Goal: Task Accomplishment & Management: Manage account settings

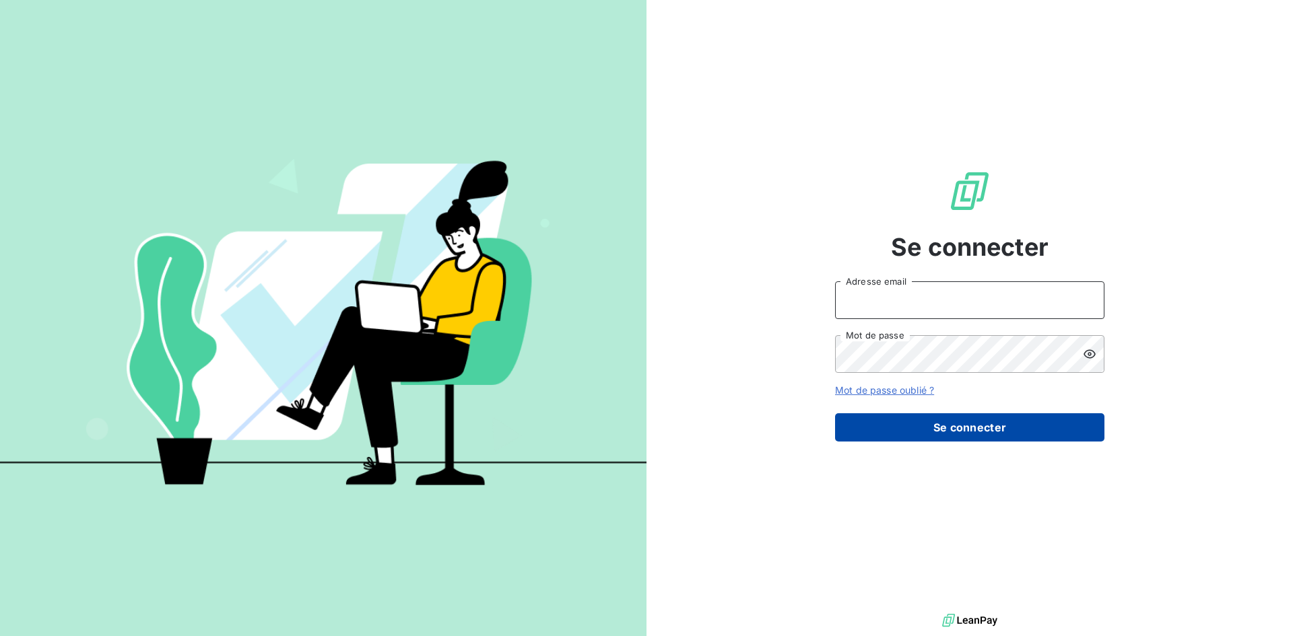
type input "[EMAIL_ADDRESS][DOMAIN_NAME]"
click at [977, 432] on button "Se connecter" at bounding box center [969, 428] width 269 height 28
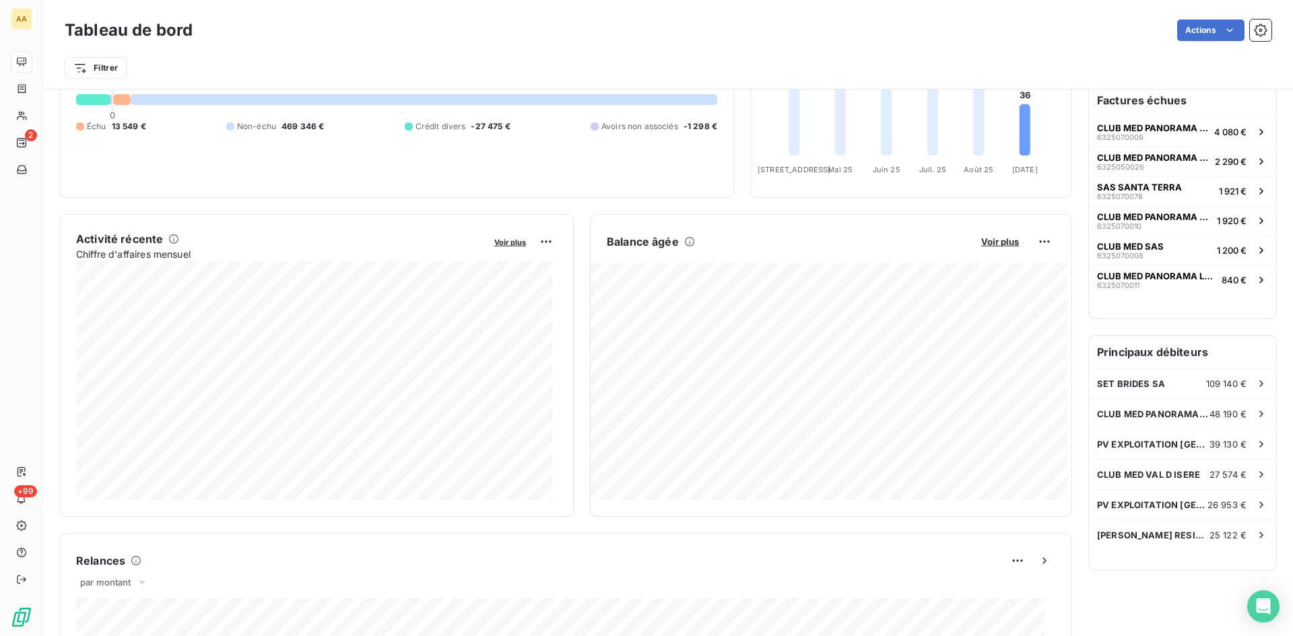
scroll to position [68, 0]
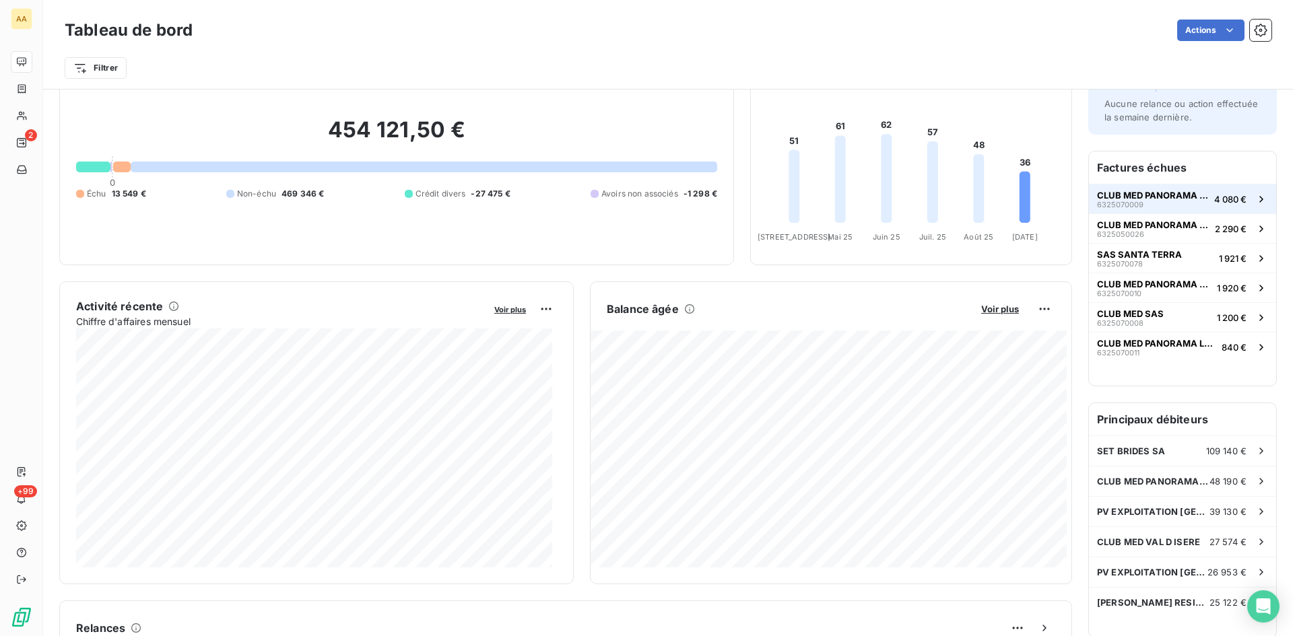
click at [1214, 197] on span "4 080 €" at bounding box center [1230, 199] width 32 height 11
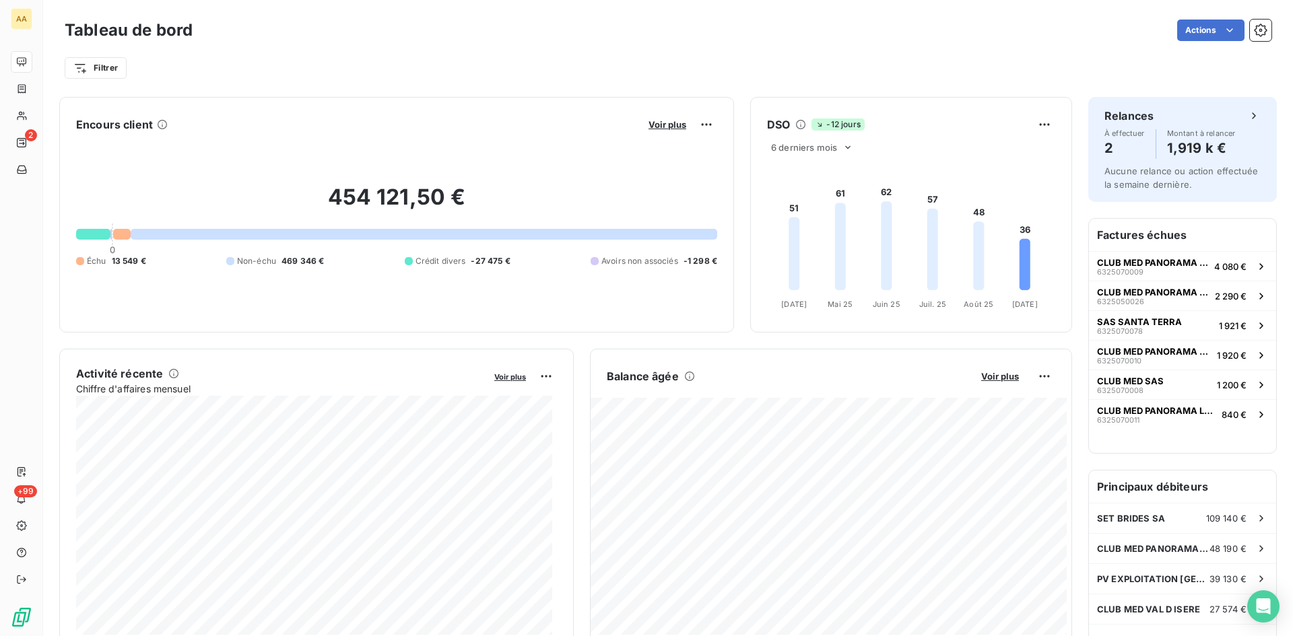
click at [119, 234] on div at bounding box center [121, 234] width 17 height 11
click at [1155, 59] on div "Exporter le tableau de bord" at bounding box center [1151, 60] width 155 height 22
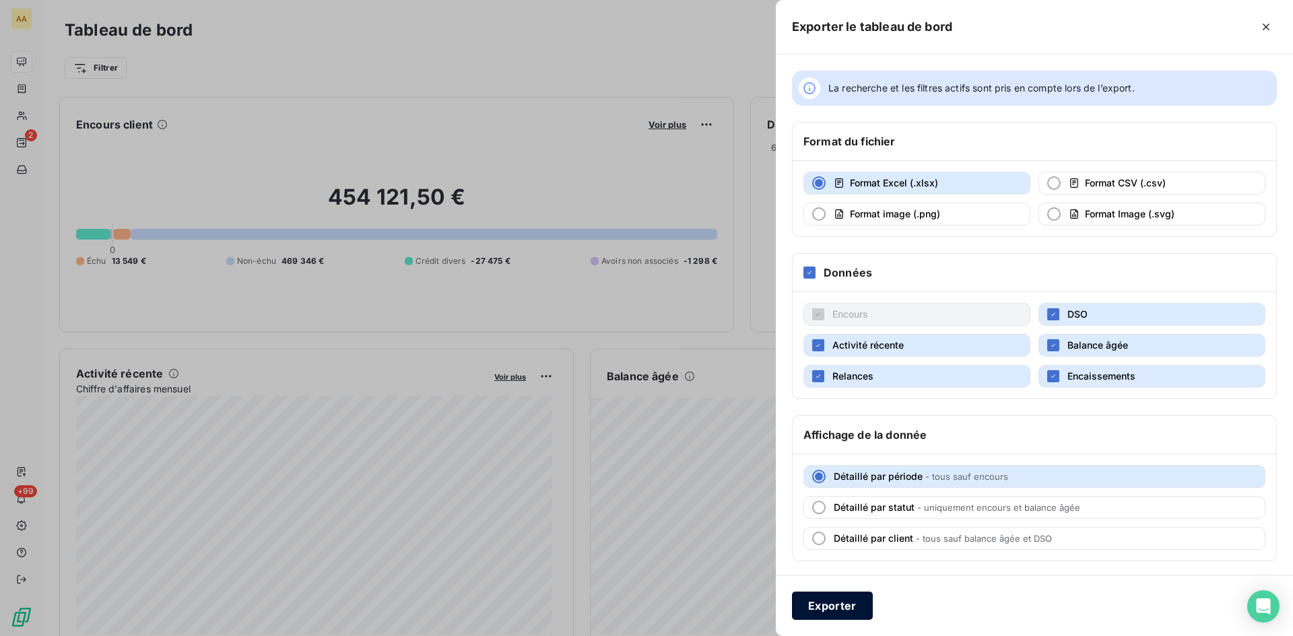
click at [821, 607] on button "Exporter" at bounding box center [832, 606] width 81 height 28
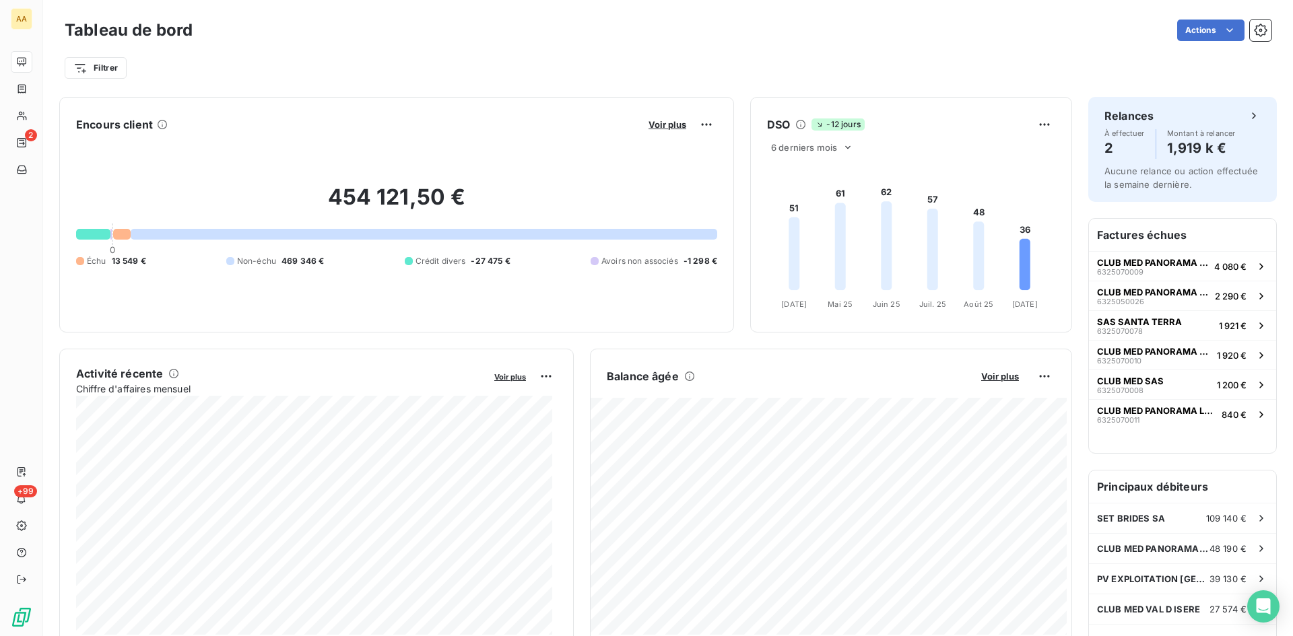
click at [583, 64] on div "Filtrer" at bounding box center [668, 68] width 1207 height 26
click at [1148, 236] on h6 "Factures échues" at bounding box center [1182, 235] width 187 height 32
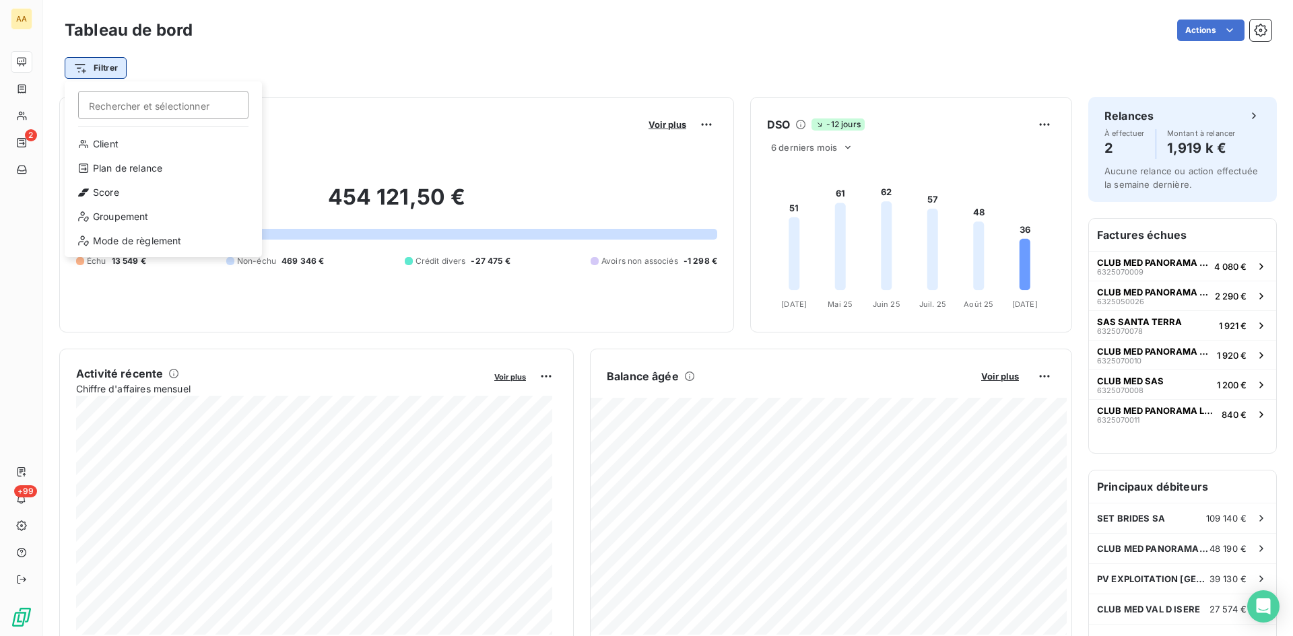
click at [98, 71] on html "AA 2 +99 Tableau de bord Actions Filtrer Rechercher et sélectionner Client Plan…" at bounding box center [646, 318] width 1293 height 636
click at [278, 59] on html "AA 2 +99 Tableau de bord Actions Filtrer Rechercher et sélectionner Client Plan…" at bounding box center [646, 318] width 1293 height 636
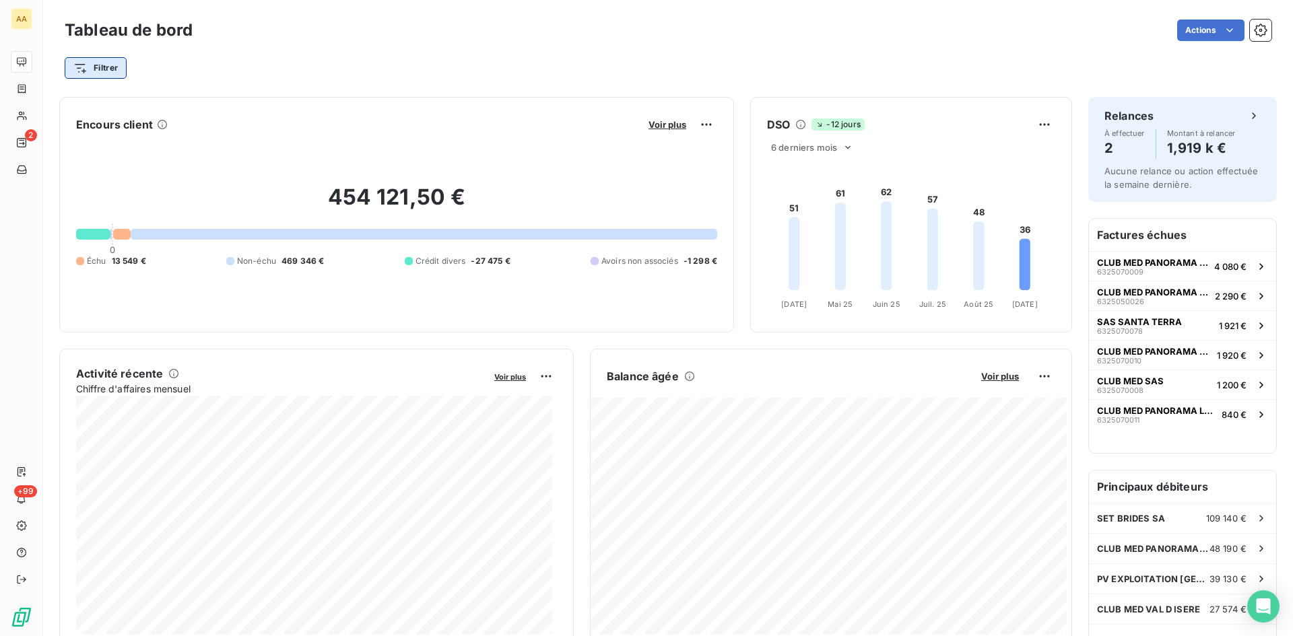
click at [84, 70] on html "AA 2 +99 Tableau de bord Actions Filtrer Encours client Voir plus 454 121,50 € …" at bounding box center [646, 318] width 1293 height 636
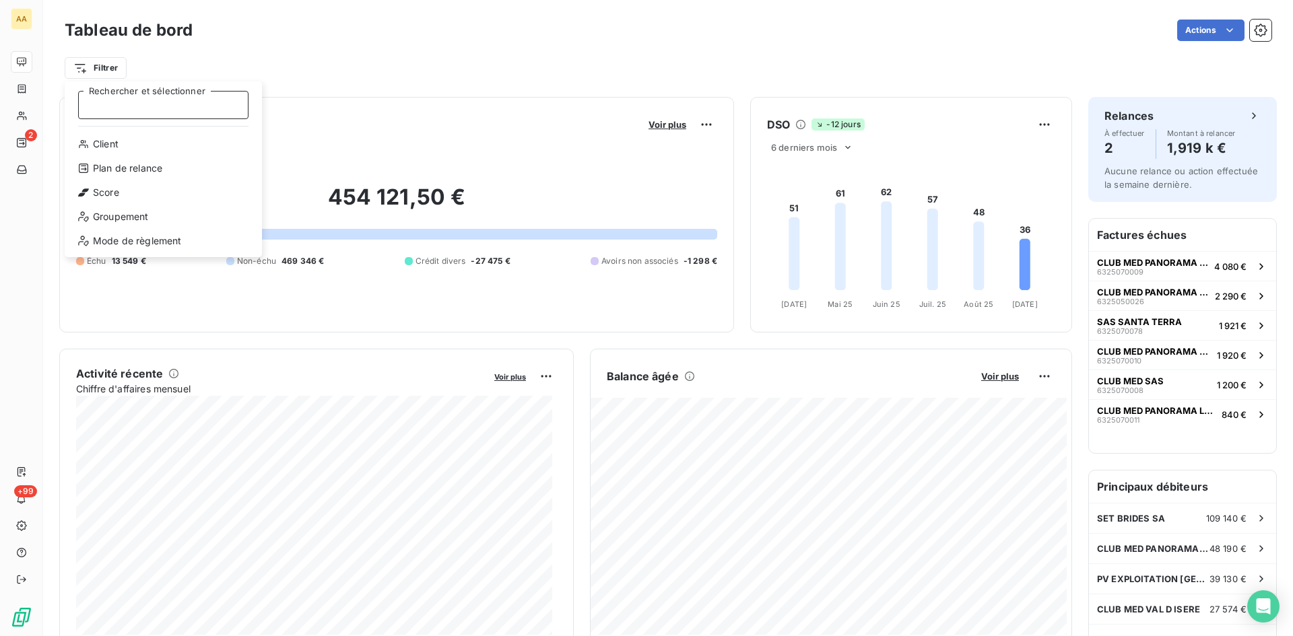
click at [164, 110] on input "Rechercher et sélectionner" at bounding box center [163, 105] width 170 height 28
click at [164, 110] on input "c" at bounding box center [163, 105] width 170 height 28
type input "club med"
click at [667, 125] on html "AA 2 +99 Tableau de bord Actions Filtrer club med Rechercher et sélectionner En…" at bounding box center [646, 318] width 1293 height 636
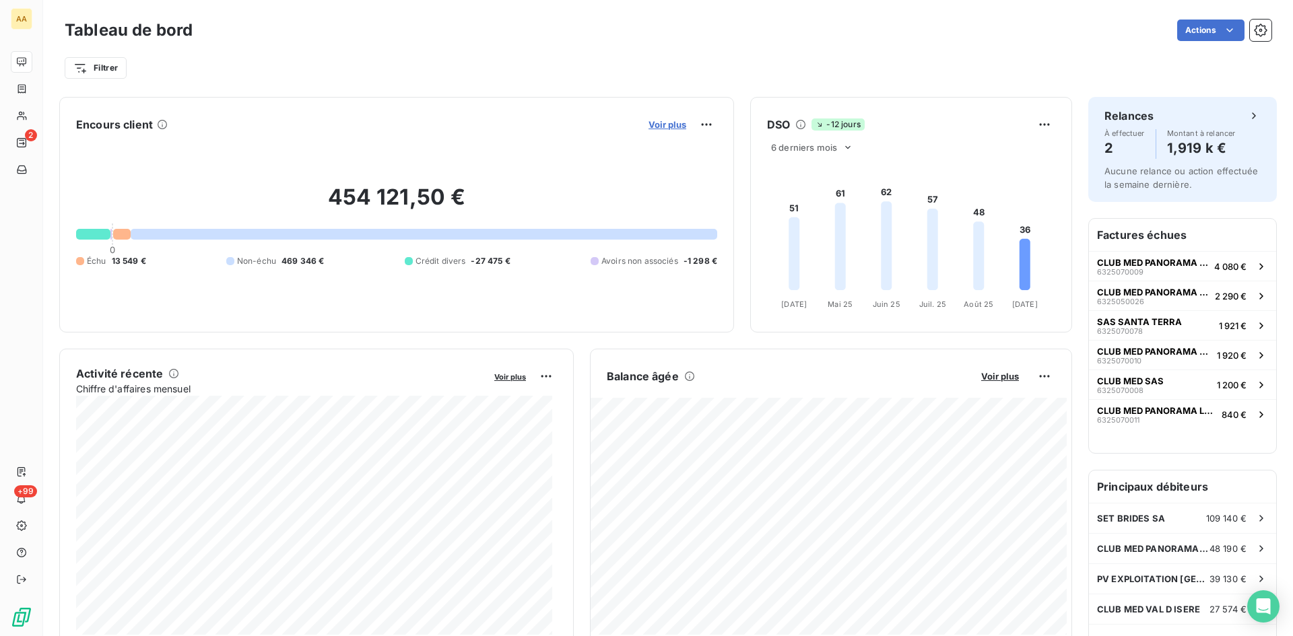
click at [666, 125] on span "Voir plus" at bounding box center [668, 124] width 38 height 11
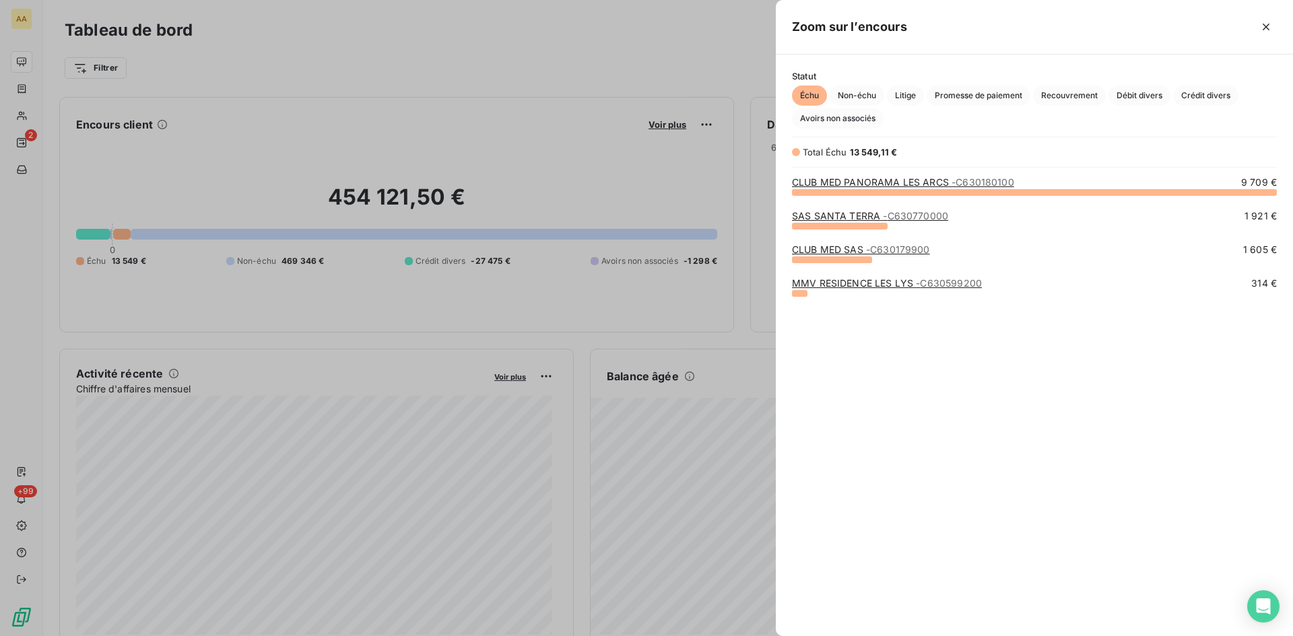
scroll to position [434, 507]
click at [1271, 23] on icon "button" at bounding box center [1265, 26] width 13 height 13
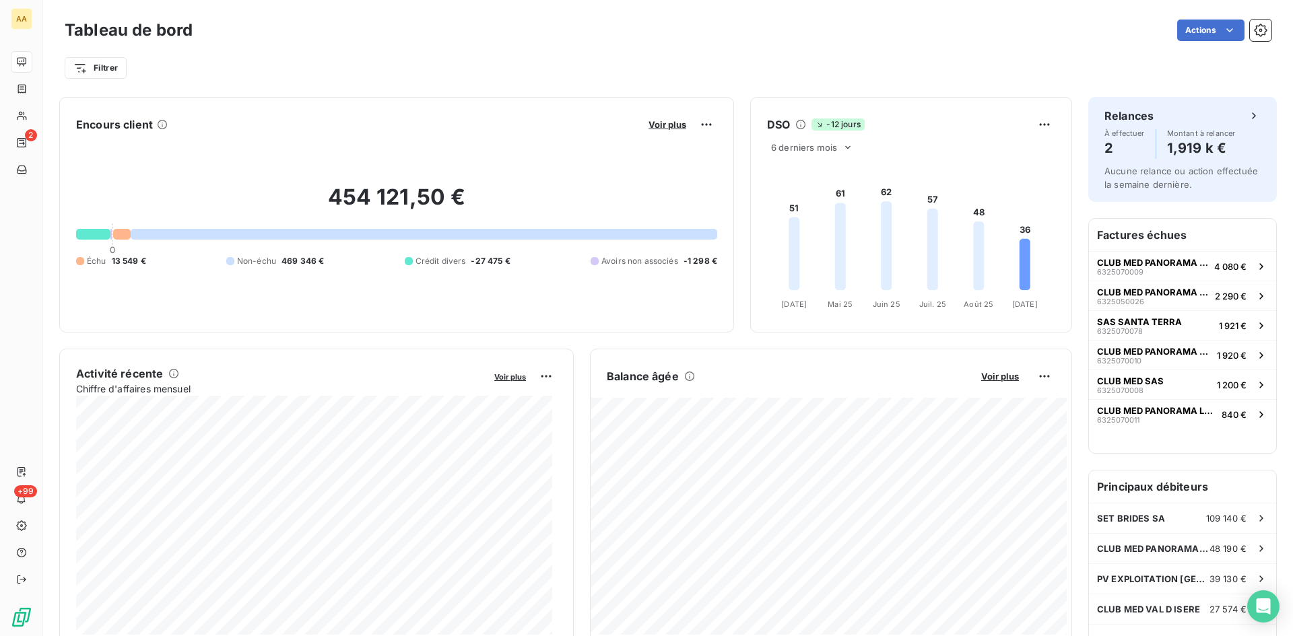
click at [1028, 79] on div "Filtrer" at bounding box center [668, 68] width 1207 height 26
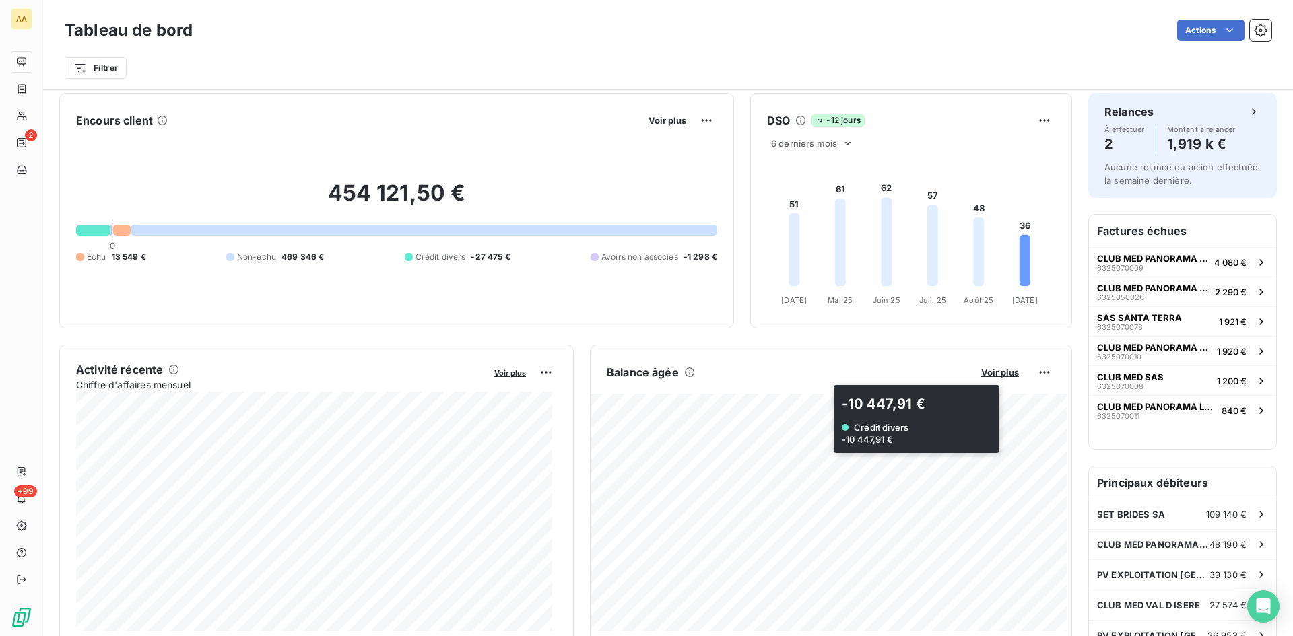
scroll to position [0, 0]
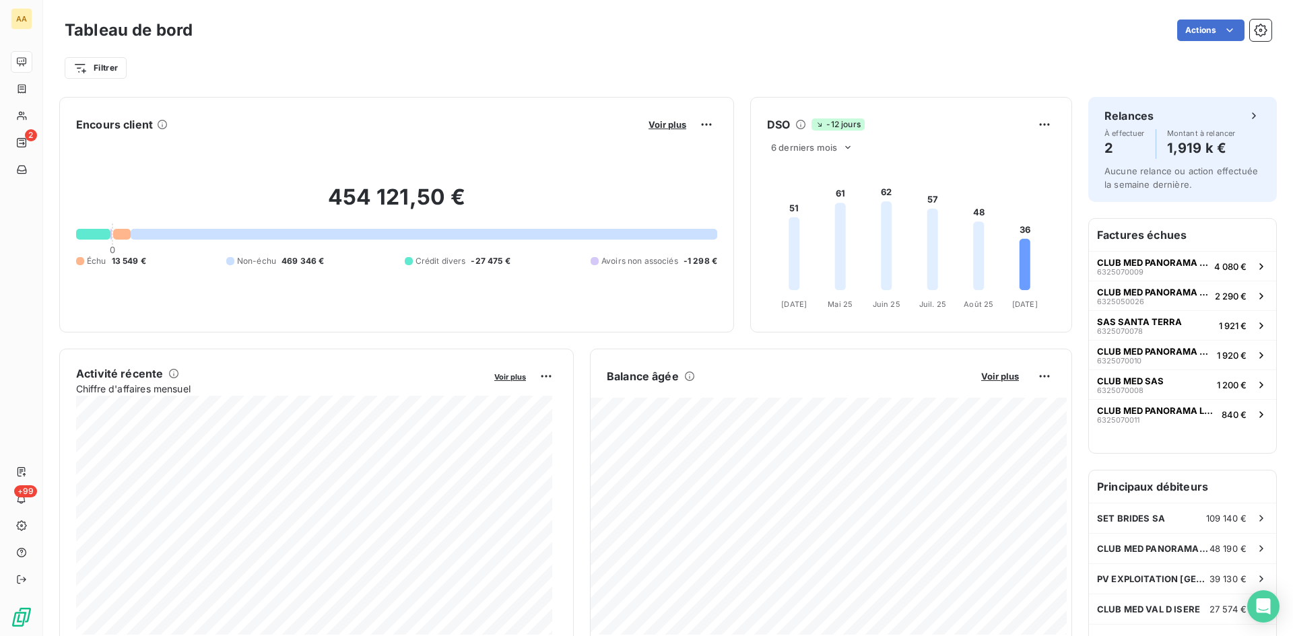
click at [387, 197] on h2 "454 121,50 €" at bounding box center [396, 204] width 641 height 40
click at [135, 130] on h6 "Encours client" at bounding box center [114, 125] width 77 height 16
click at [669, 123] on span "Voir plus" at bounding box center [668, 124] width 38 height 11
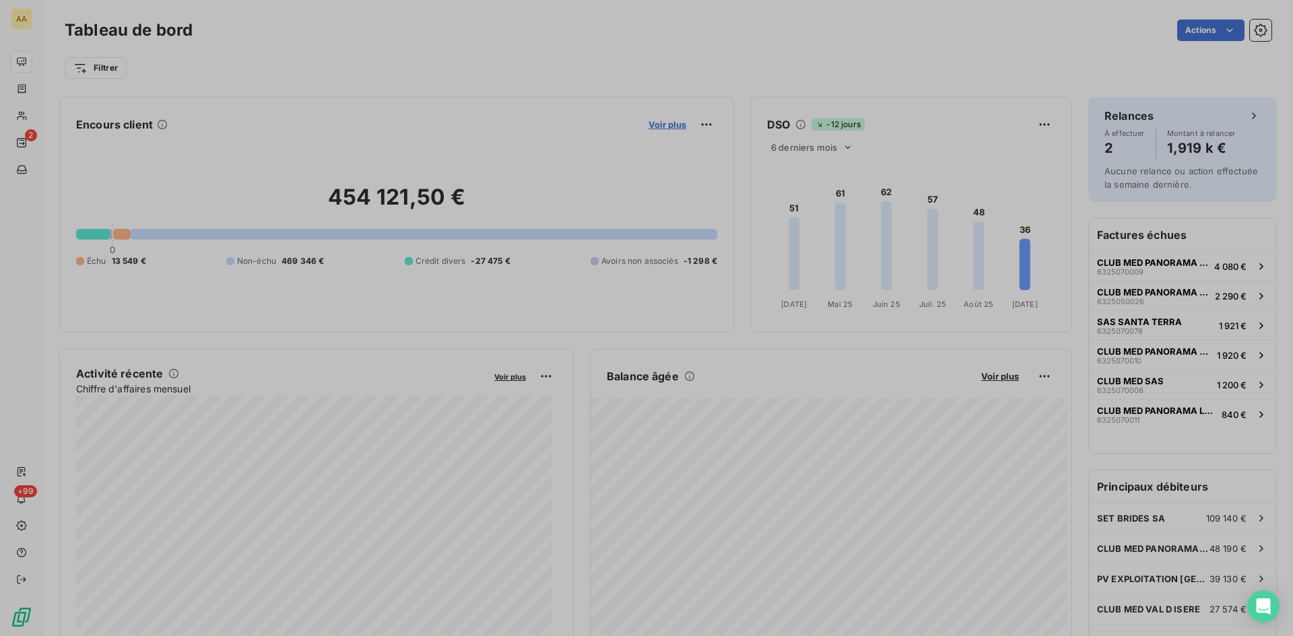
scroll to position [626, 507]
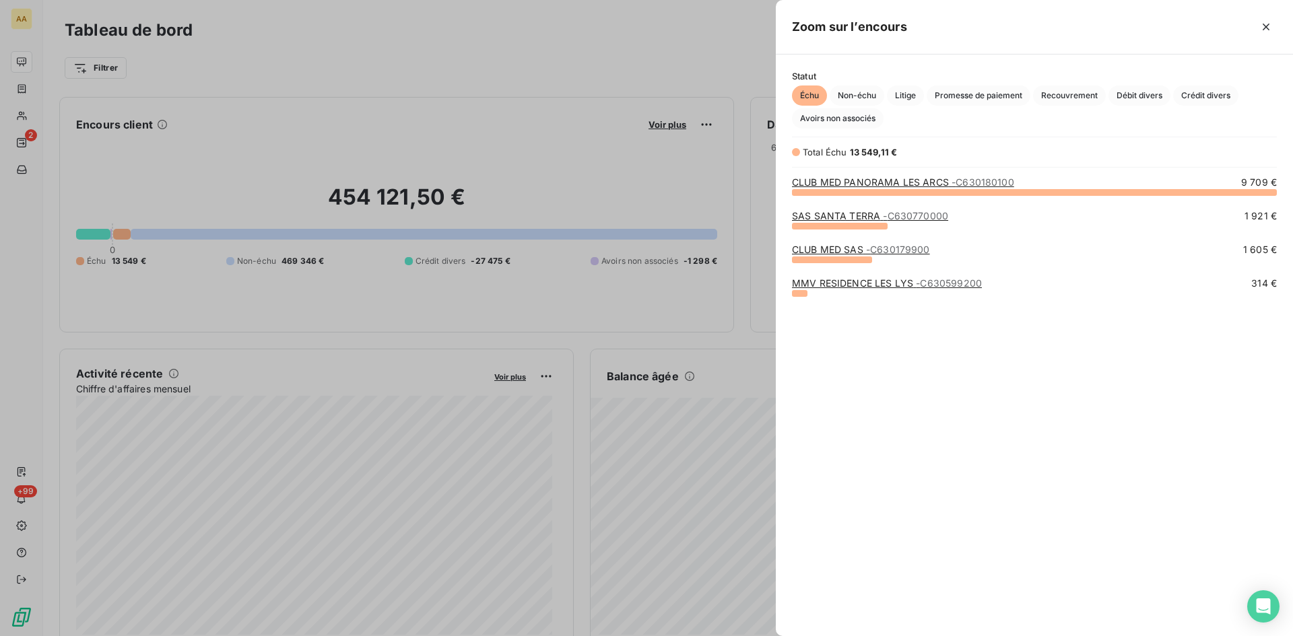
click at [700, 125] on div at bounding box center [646, 318] width 1293 height 636
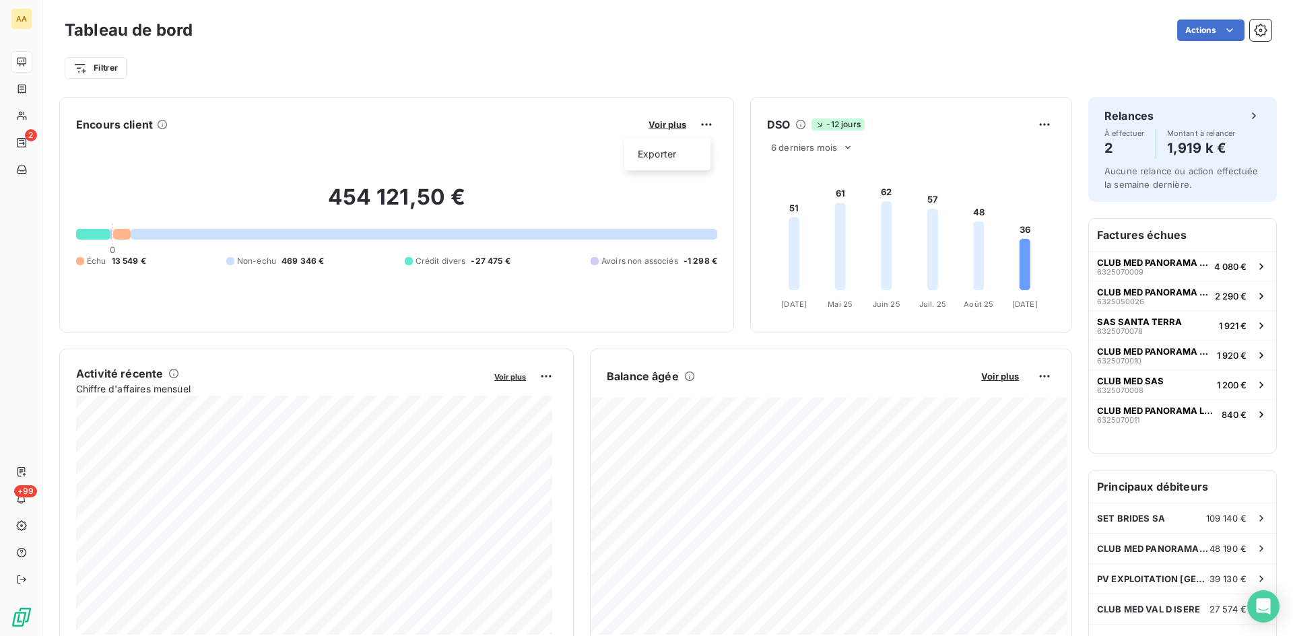
click at [700, 125] on html "AA 2 +99 Tableau de bord Actions Filtrer Encours client Voir plus Exporter 454 …" at bounding box center [646, 318] width 1293 height 636
click at [675, 155] on div "Exporter" at bounding box center [667, 154] width 75 height 22
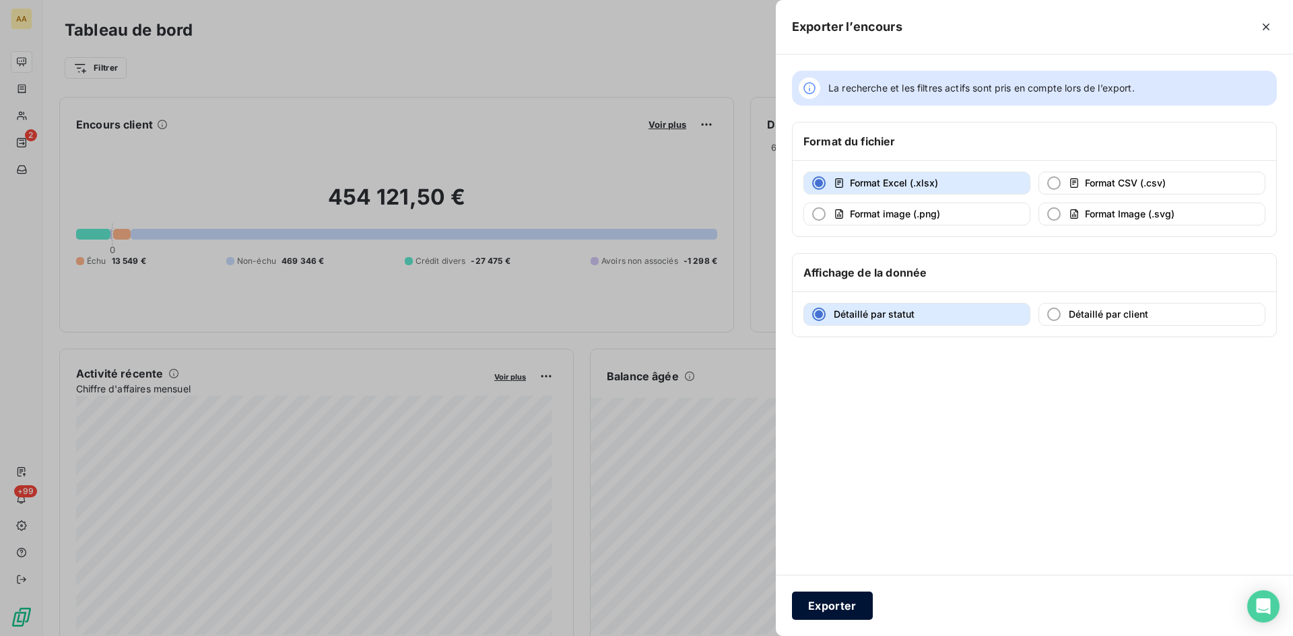
click at [819, 606] on button "Exporter" at bounding box center [832, 606] width 81 height 28
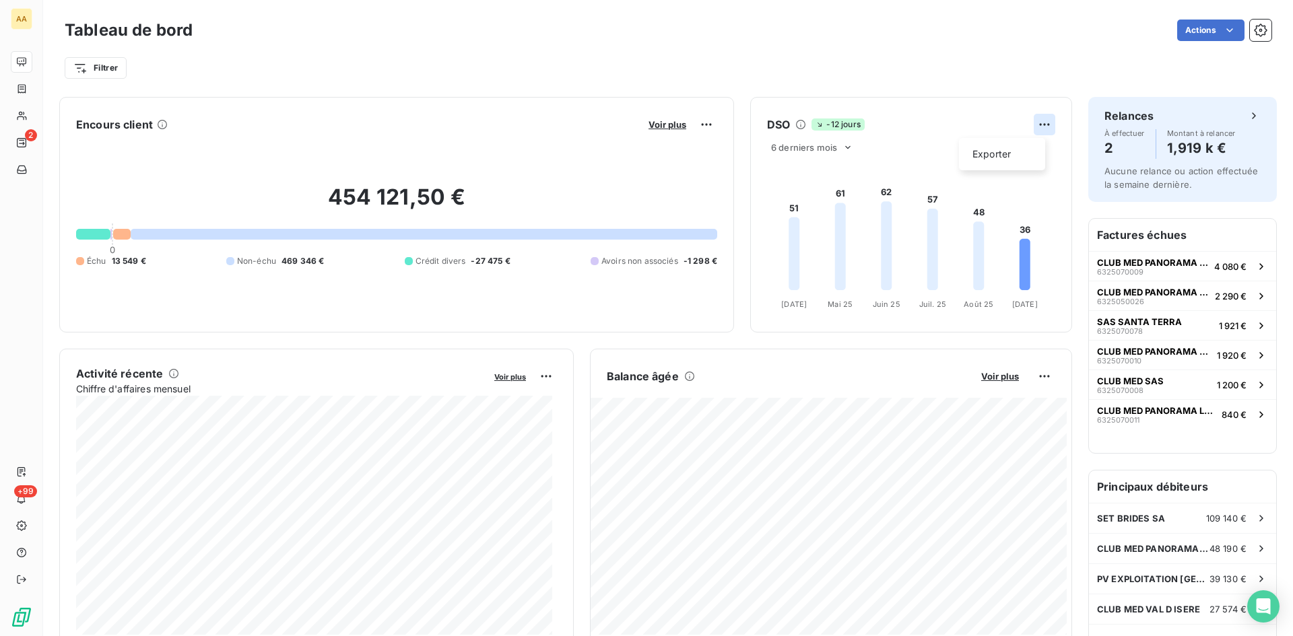
click at [1032, 125] on html "AA 2 +99 Tableau de bord Actions Filtrer Encours client Voir plus 454 121,50 € …" at bounding box center [646, 318] width 1293 height 636
click at [1031, 376] on html "AA 2 +99 Tableau de bord Actions Filtrer Encours client Voir plus 454 121,50 € …" at bounding box center [646, 318] width 1293 height 636
click at [1000, 376] on span "Voir plus" at bounding box center [1000, 376] width 38 height 11
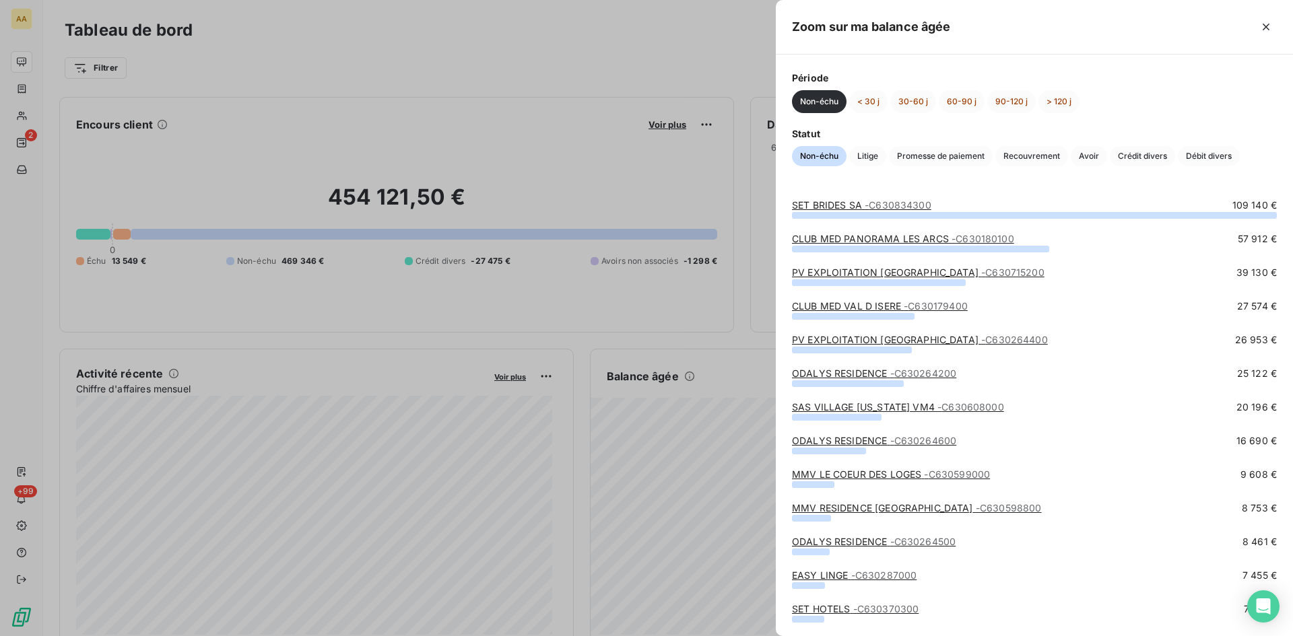
click at [808, 101] on button "Non-échu" at bounding box center [819, 101] width 55 height 23
click at [1262, 30] on icon "button" at bounding box center [1265, 26] width 13 height 13
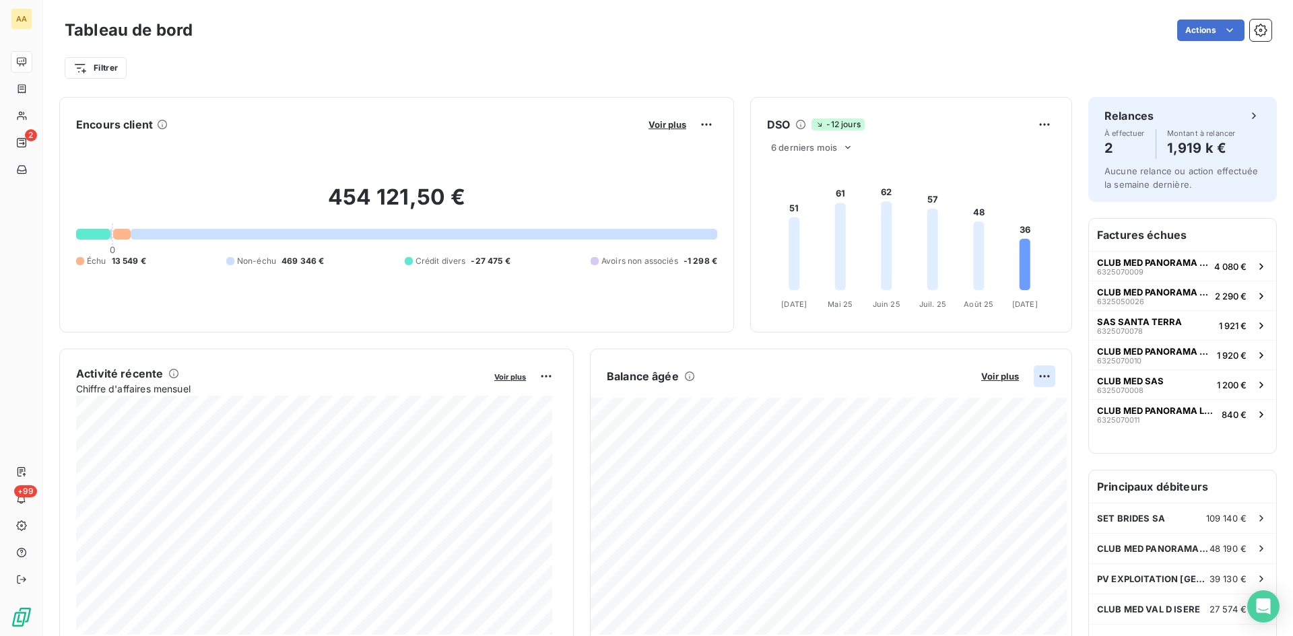
click at [1034, 375] on html "AA 2 +99 Tableau de bord Actions Filtrer Encours client Voir plus 454 121,50 € …" at bounding box center [646, 318] width 1293 height 636
click at [1002, 409] on div "Exporter" at bounding box center [1001, 406] width 75 height 22
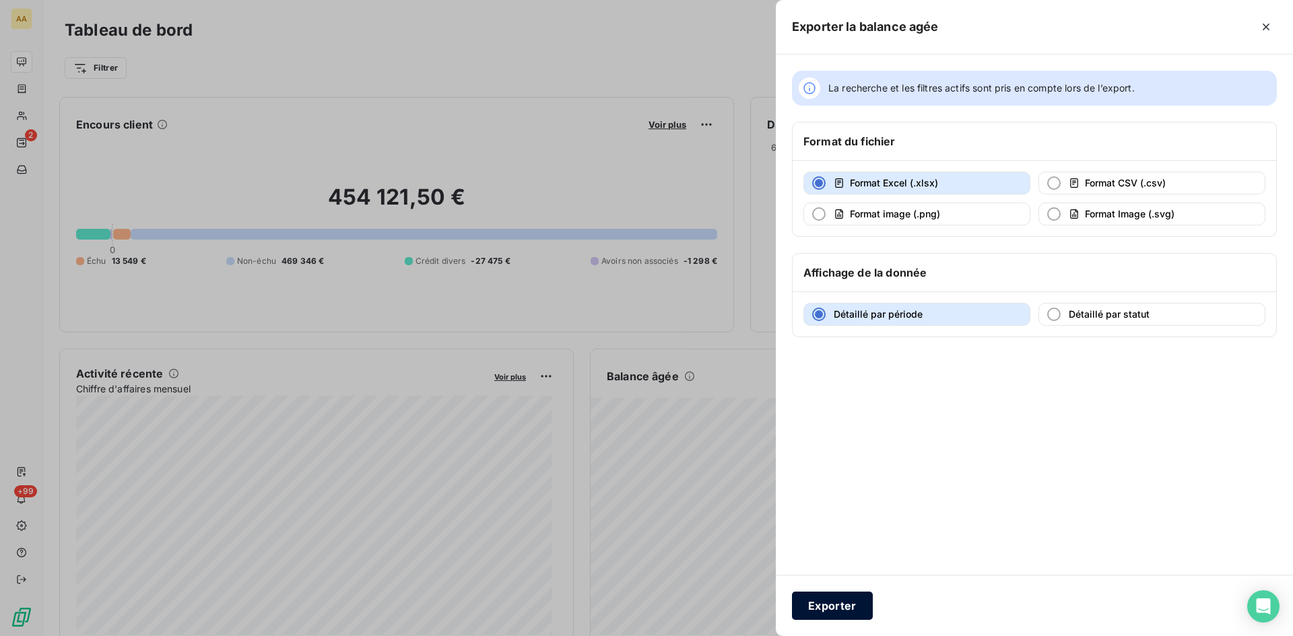
click at [834, 614] on button "Exporter" at bounding box center [832, 606] width 81 height 28
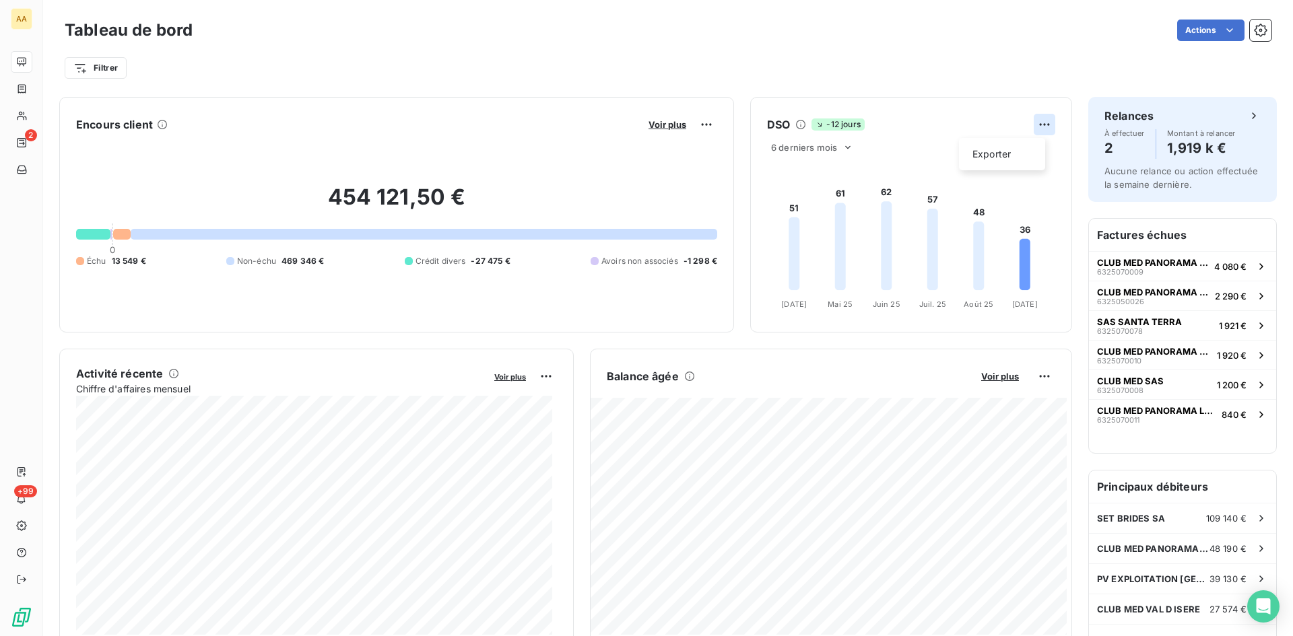
click at [1042, 123] on html "AA 2 +99 Tableau de bord Actions Filtrer Encours client Voir plus 454 121,50 € …" at bounding box center [646, 318] width 1293 height 636
click at [905, 166] on html "AA 2 +99 Tableau de bord Actions Filtrer Encours client Voir plus 454 121,50 € …" at bounding box center [646, 318] width 1293 height 636
click at [783, 147] on span "6 derniers mois" at bounding box center [804, 147] width 66 height 11
click at [933, 146] on div "6 derniers mois 6 12" at bounding box center [911, 147] width 288 height 16
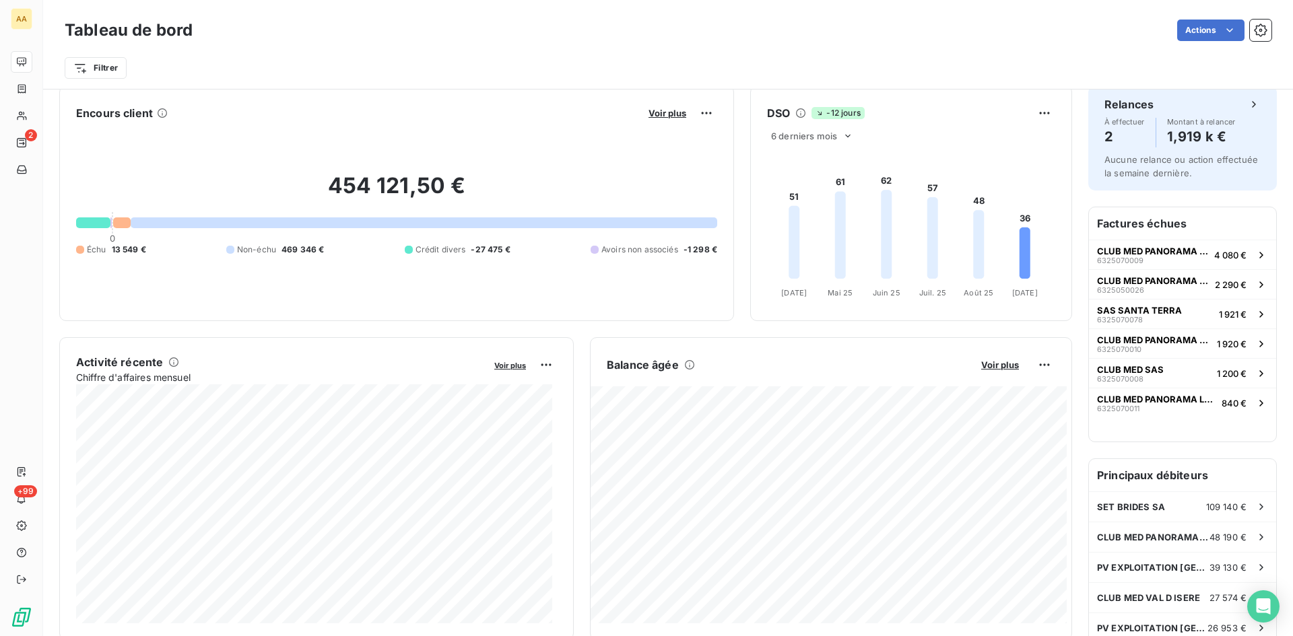
scroll to position [71, 0]
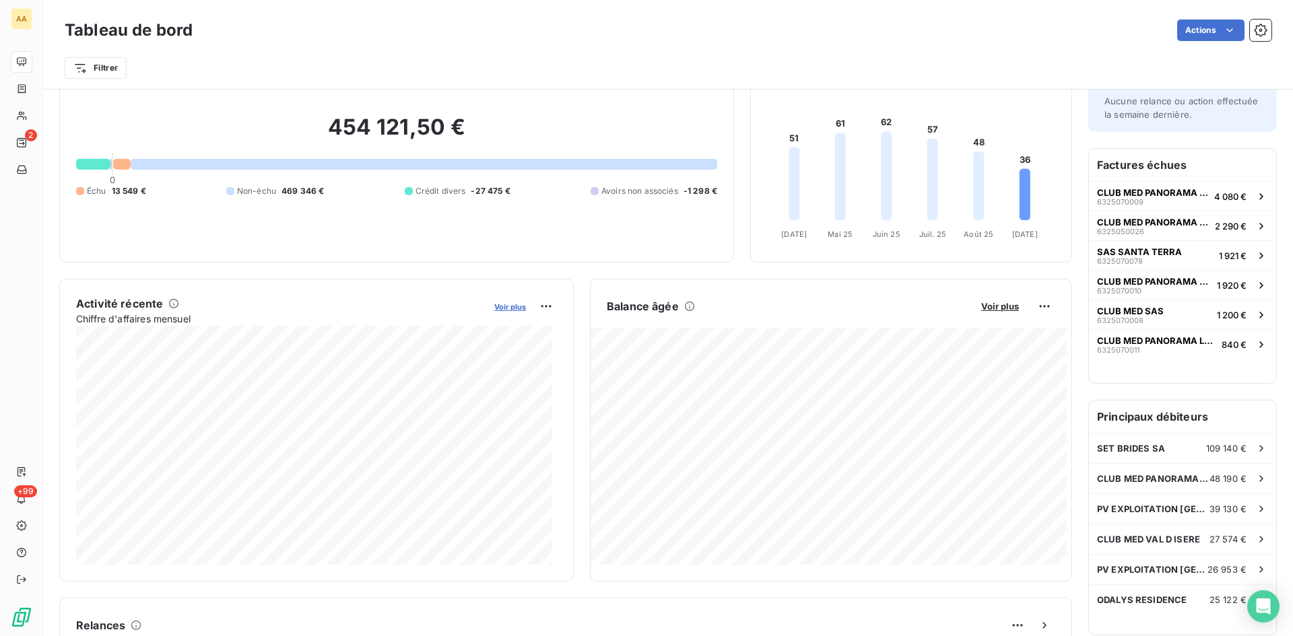
click at [519, 306] on span "Voir plus" at bounding box center [510, 306] width 32 height 9
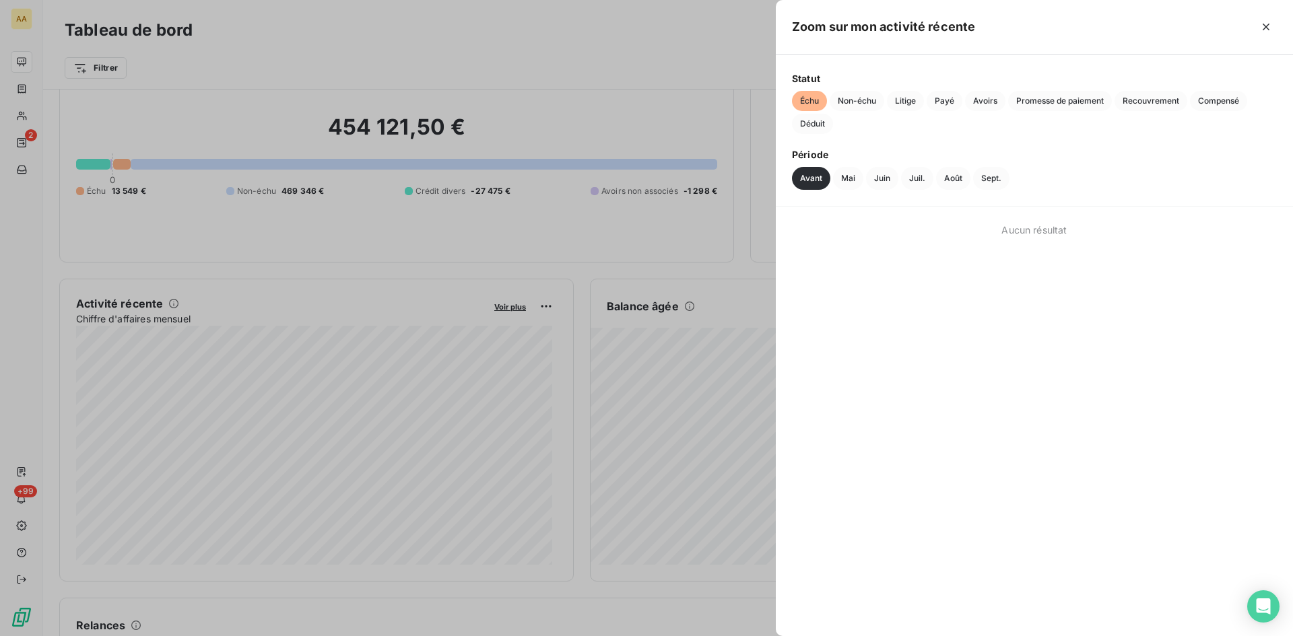
click at [495, 346] on div at bounding box center [646, 318] width 1293 height 636
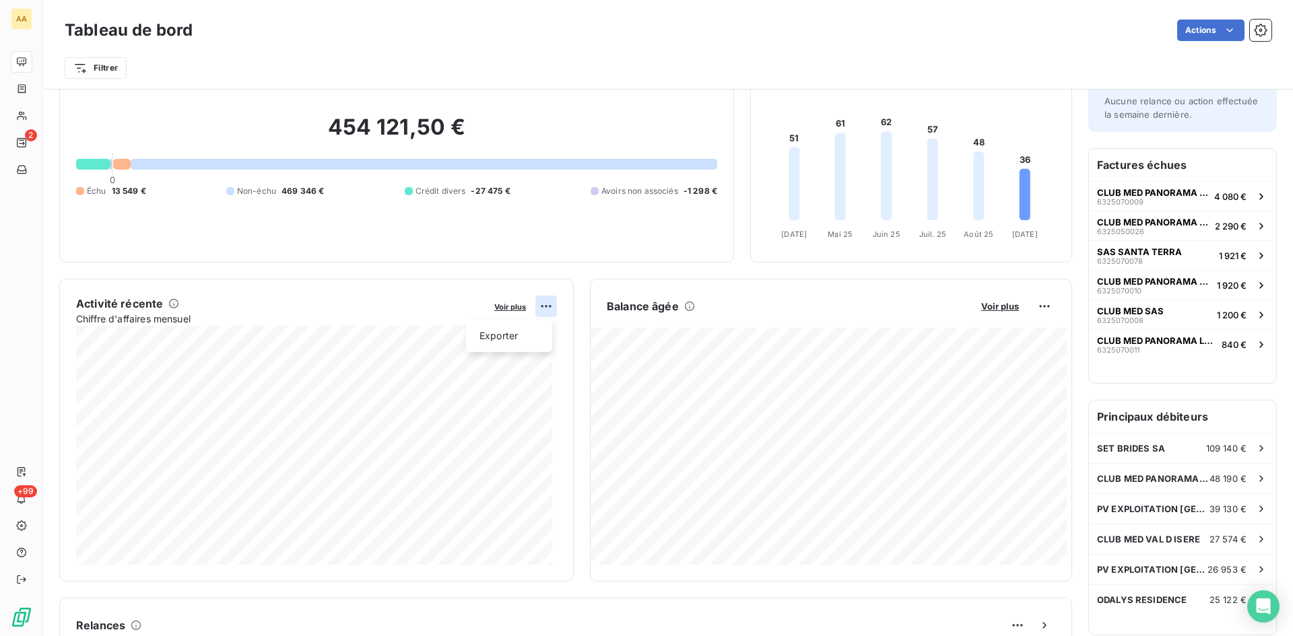
click at [541, 305] on html "AA 2 +99 Tableau de bord Actions Filtrer Encours client Voir plus 454 121,50 € …" at bounding box center [646, 318] width 1293 height 636
click at [509, 339] on div "Exporter" at bounding box center [508, 336] width 75 height 22
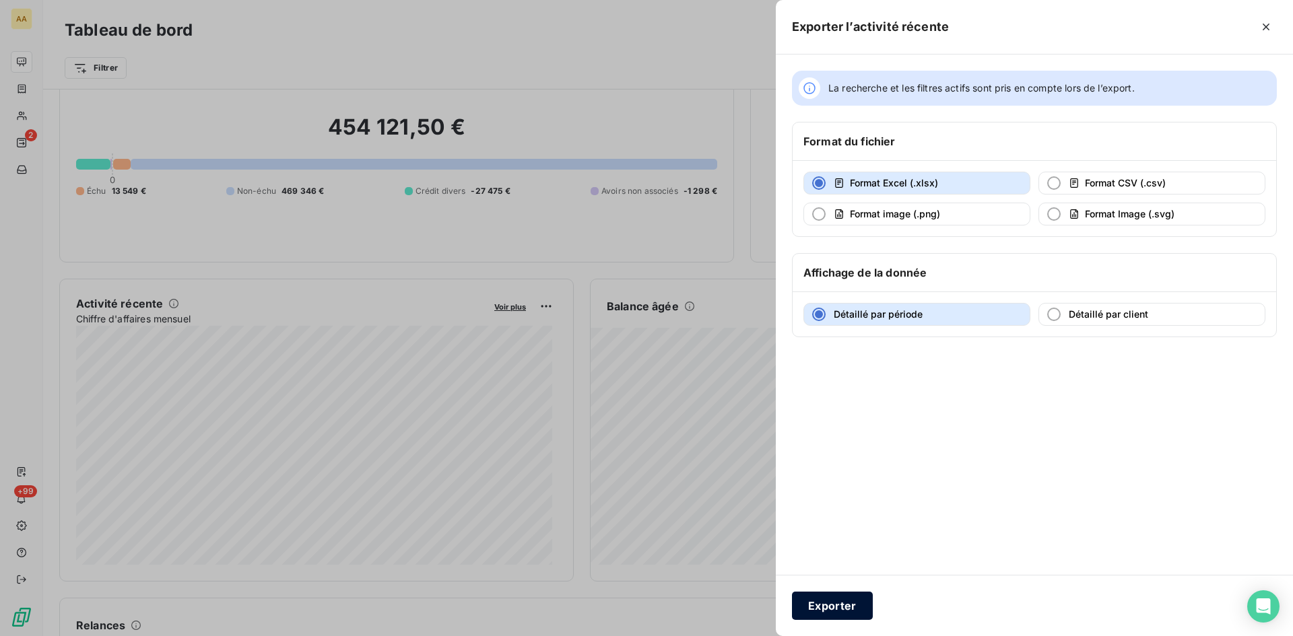
click at [837, 615] on button "Exporter" at bounding box center [832, 606] width 81 height 28
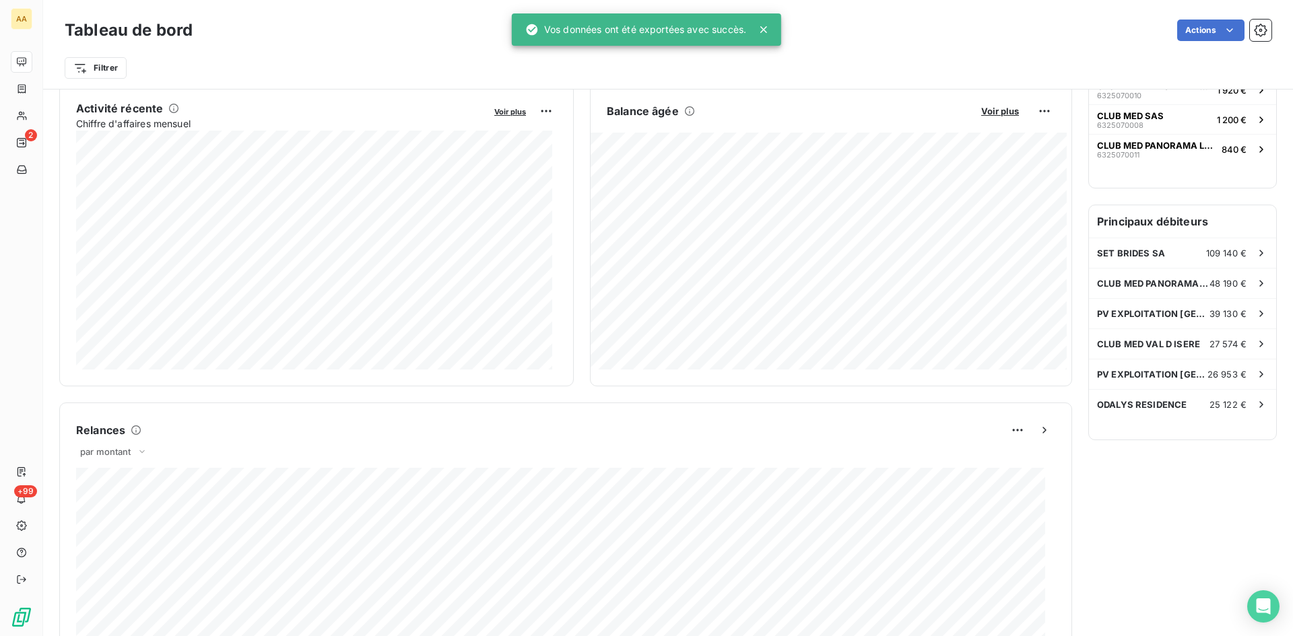
scroll to position [273, 0]
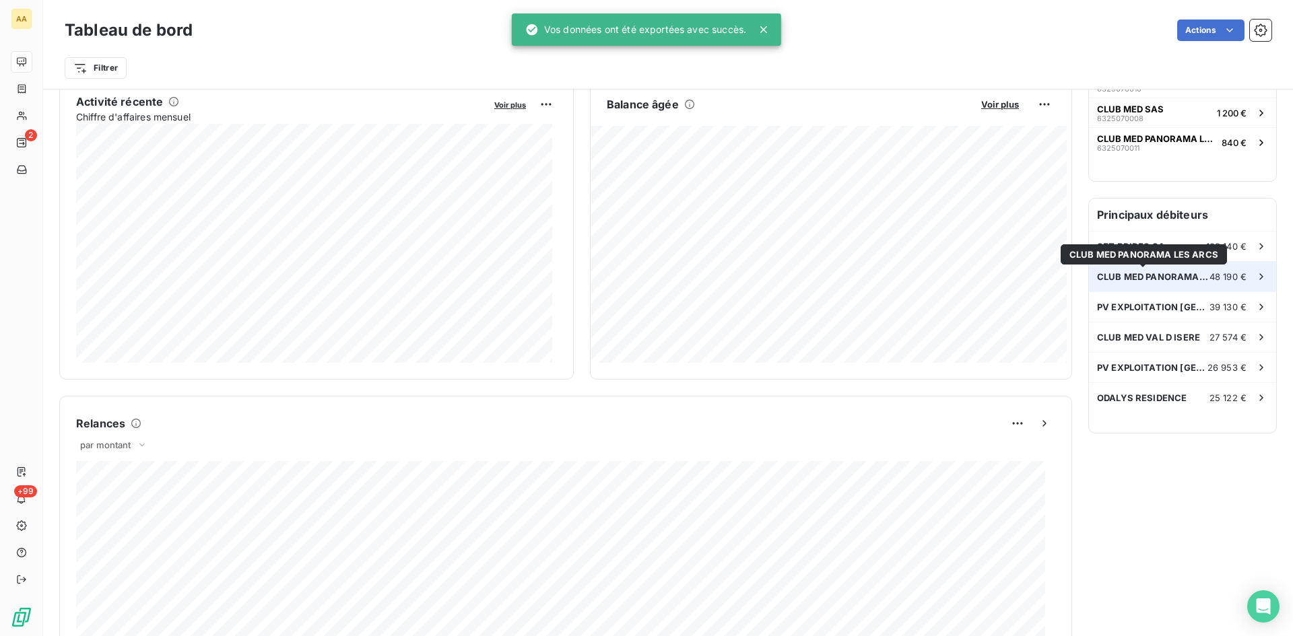
click at [1130, 273] on span "CLUB MED PANORAMA LES ARCS" at bounding box center [1153, 276] width 112 height 11
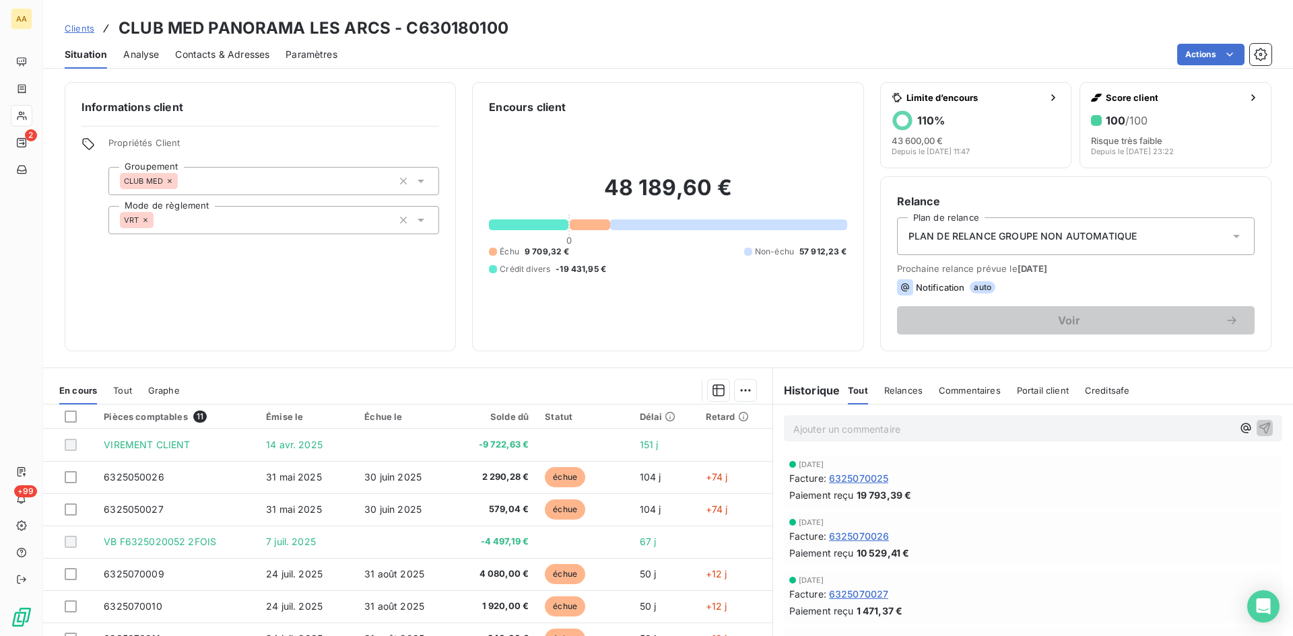
click at [530, 221] on div at bounding box center [528, 225] width 79 height 11
click at [530, 222] on div at bounding box center [528, 225] width 79 height 11
click at [529, 271] on span "Crédit divers" at bounding box center [525, 269] width 51 height 12
click at [570, 267] on span "-19 431,95 €" at bounding box center [581, 269] width 51 height 12
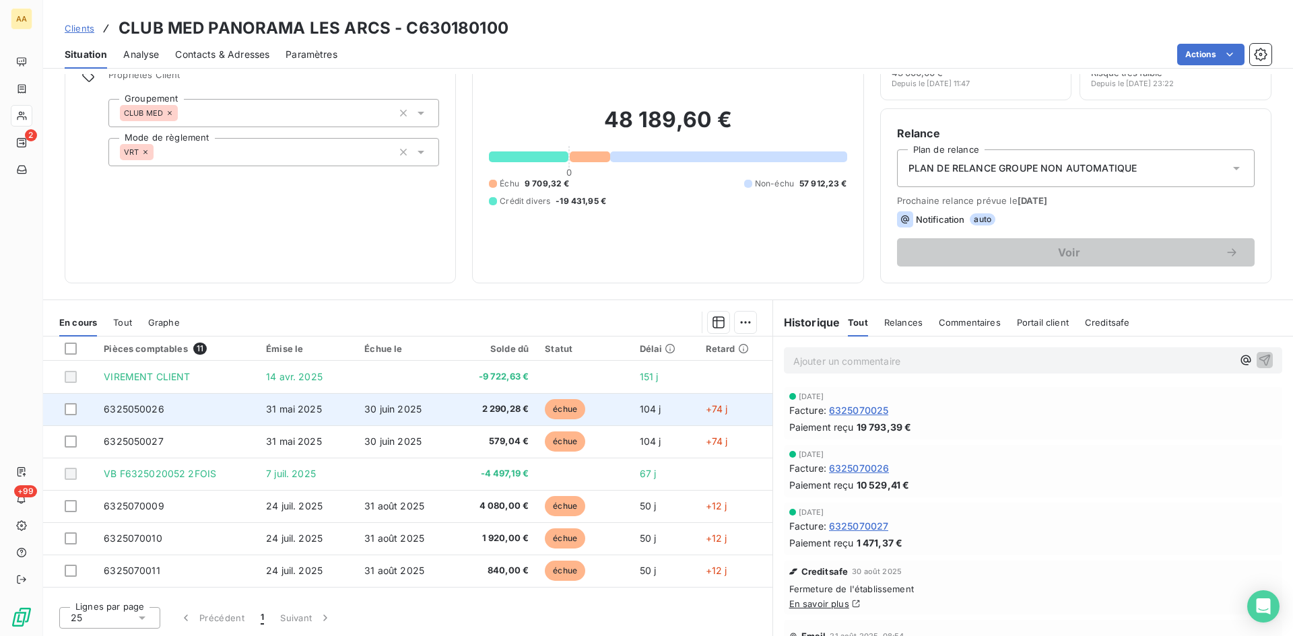
scroll to position [121, 0]
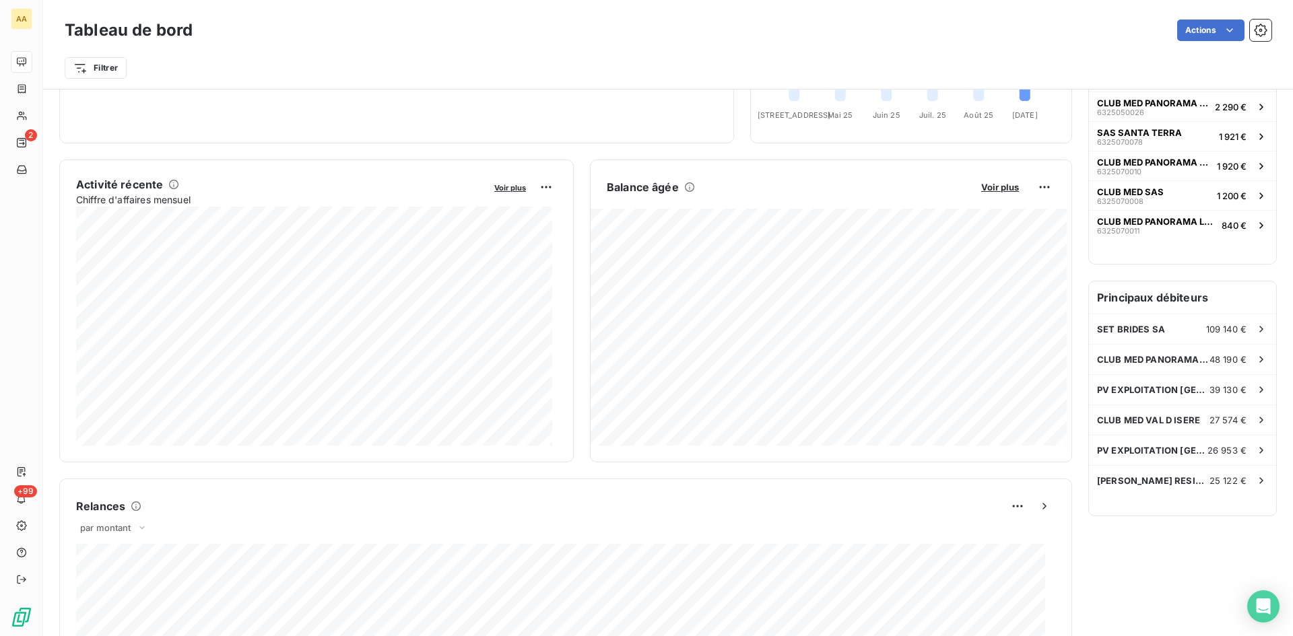
scroll to position [204, 0]
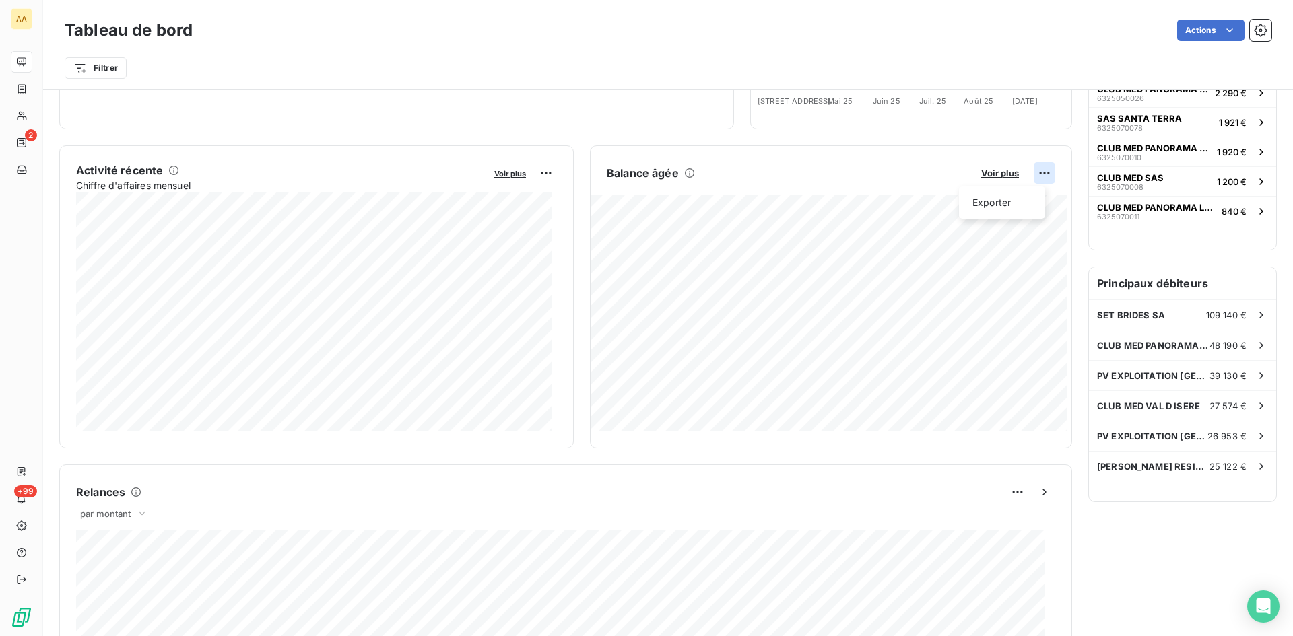
click at [1030, 172] on html "AA 2 +99 Tableau de bord Actions Filtrer Encours client Voir plus 454 121,50 € …" at bounding box center [646, 318] width 1293 height 636
click at [993, 203] on div "Exporter" at bounding box center [1001, 203] width 75 height 22
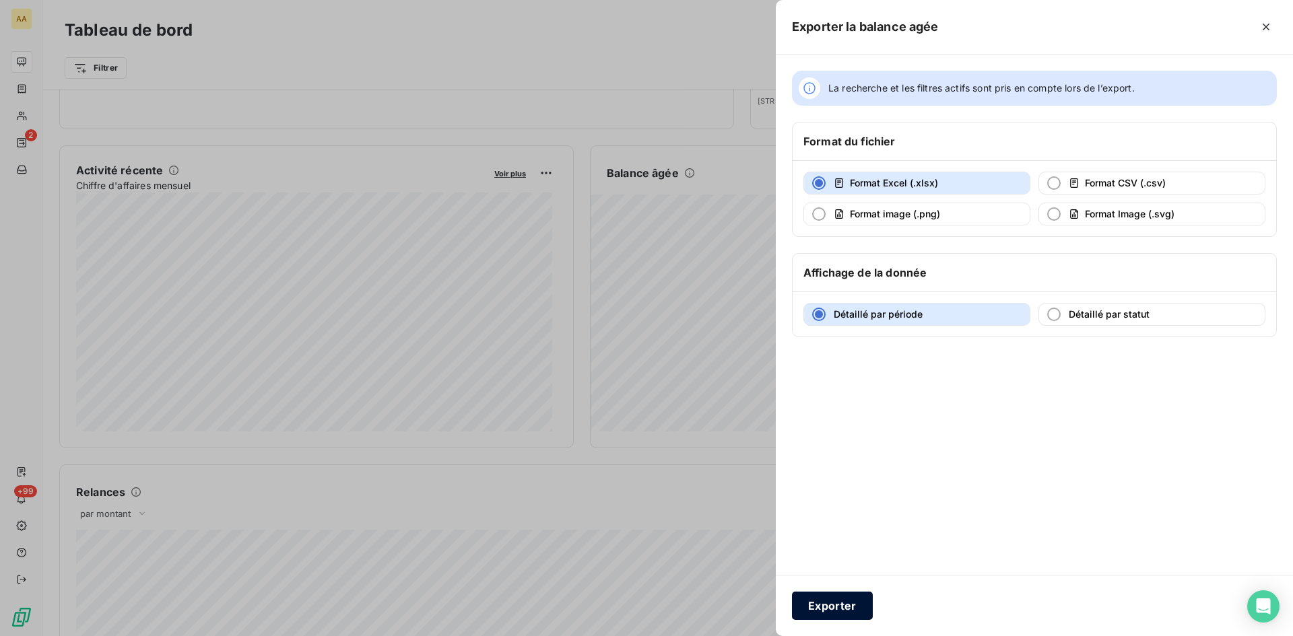
click at [839, 607] on button "Exporter" at bounding box center [832, 606] width 81 height 28
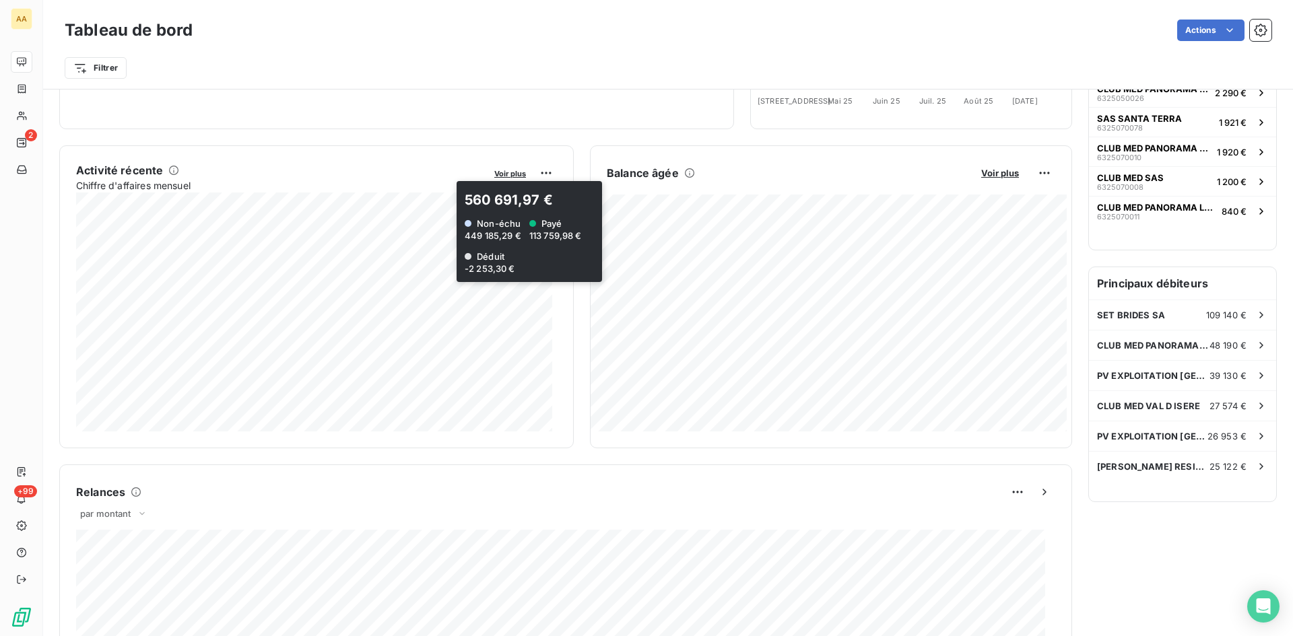
scroll to position [0, 0]
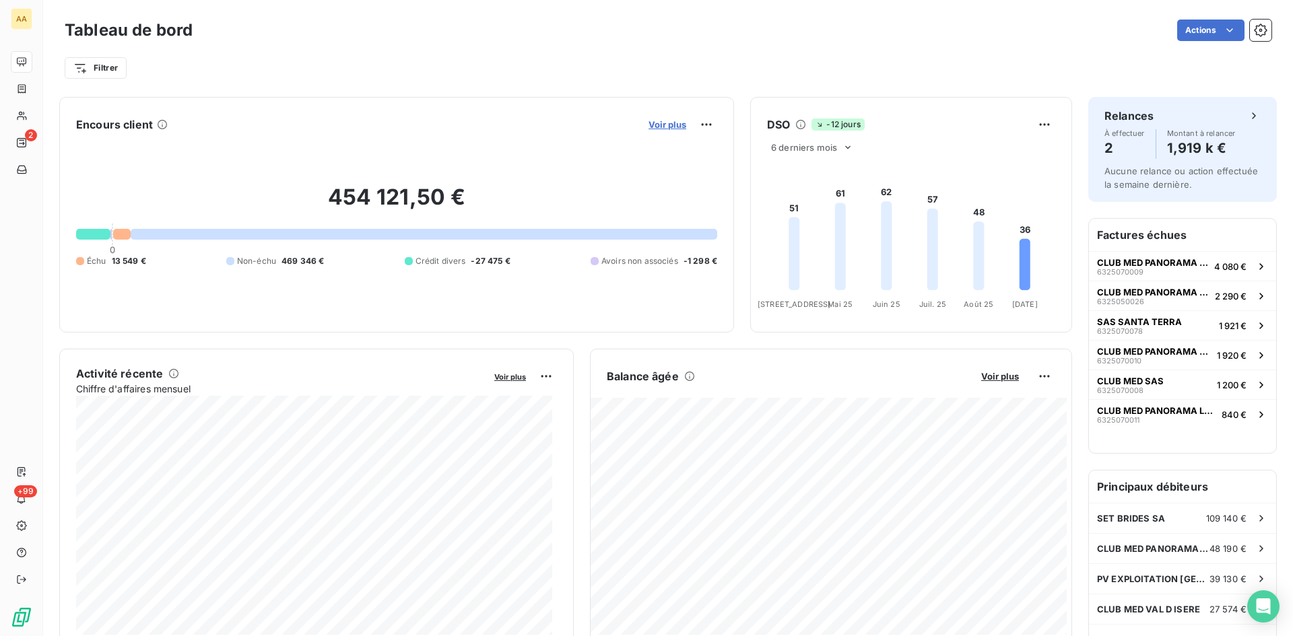
click at [673, 125] on span "Voir plus" at bounding box center [668, 124] width 38 height 11
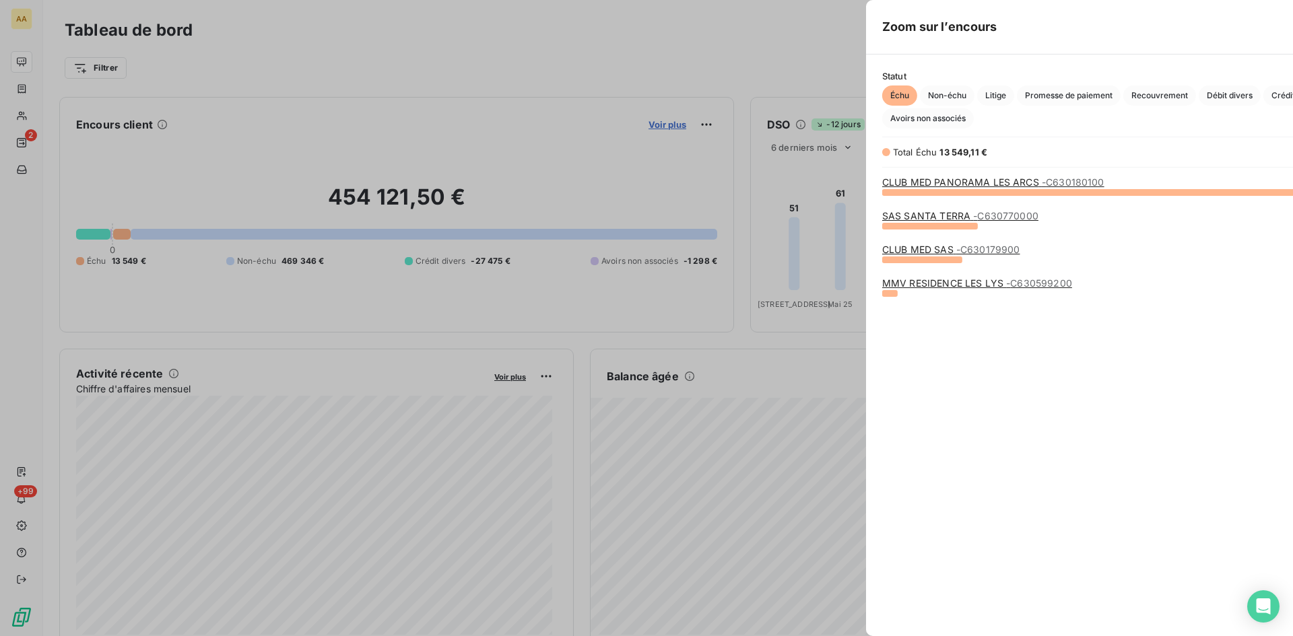
scroll to position [434, 507]
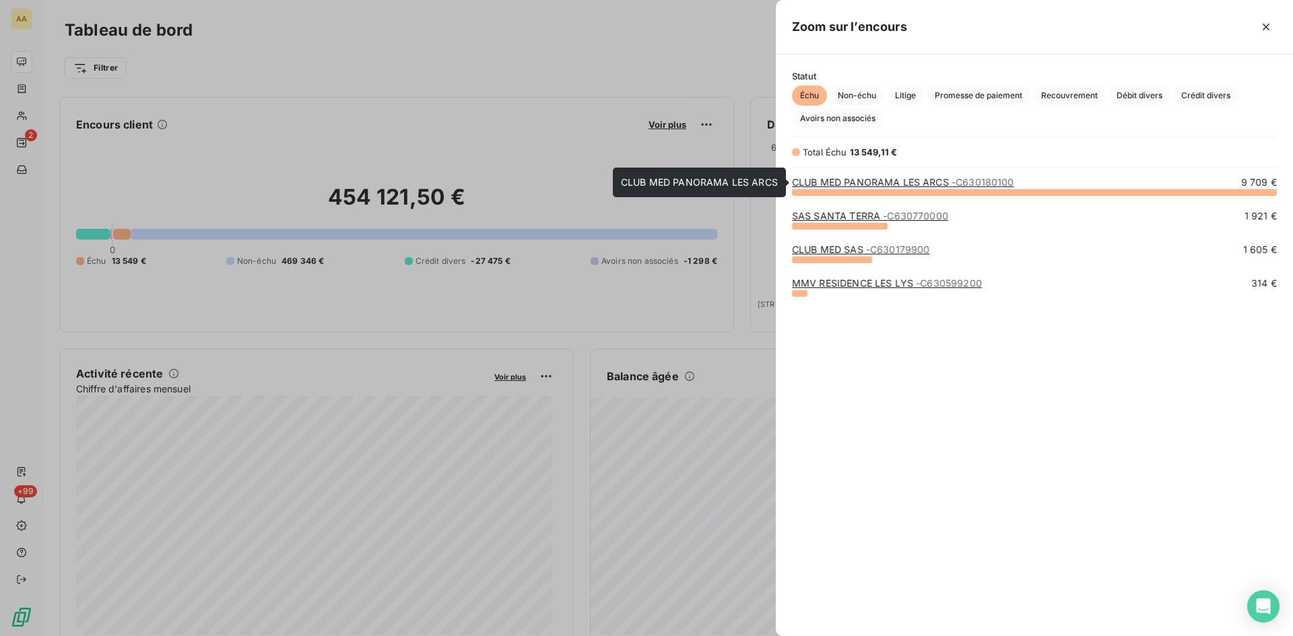
click at [995, 189] on div "CLUB MED PANORAMA LES ARCS - C630180100" at bounding box center [903, 182] width 222 height 13
click at [861, 96] on span "Non-échu" at bounding box center [857, 96] width 55 height 20
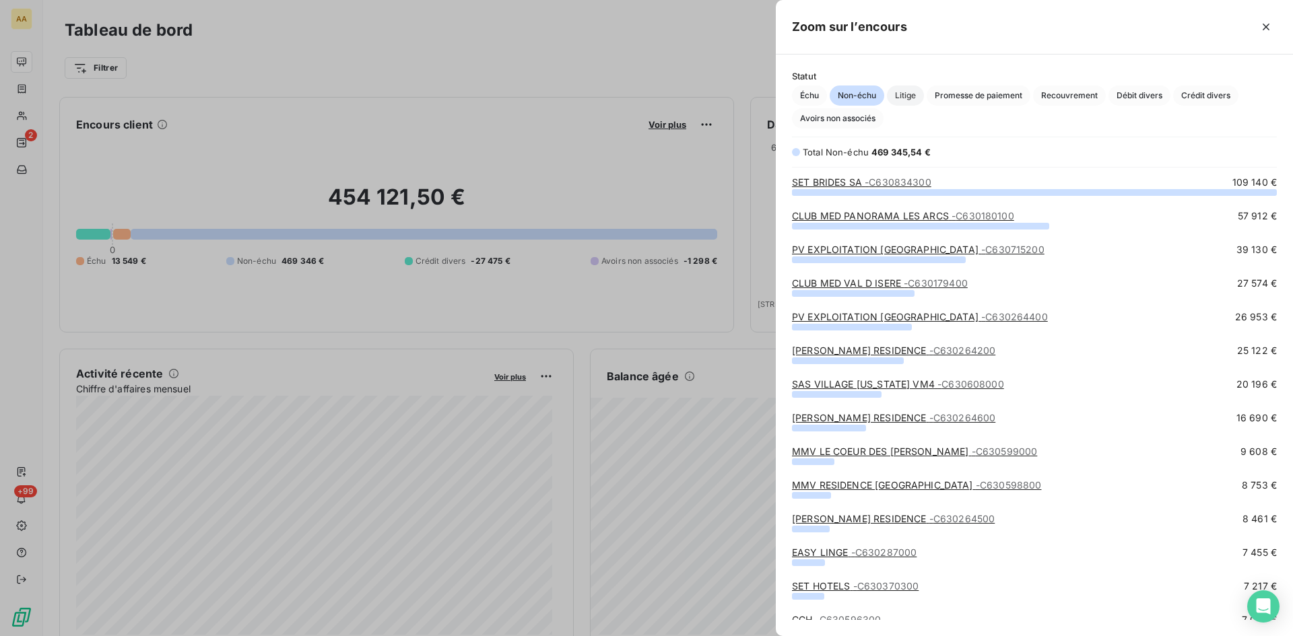
click at [913, 94] on span "Litige" at bounding box center [905, 96] width 37 height 20
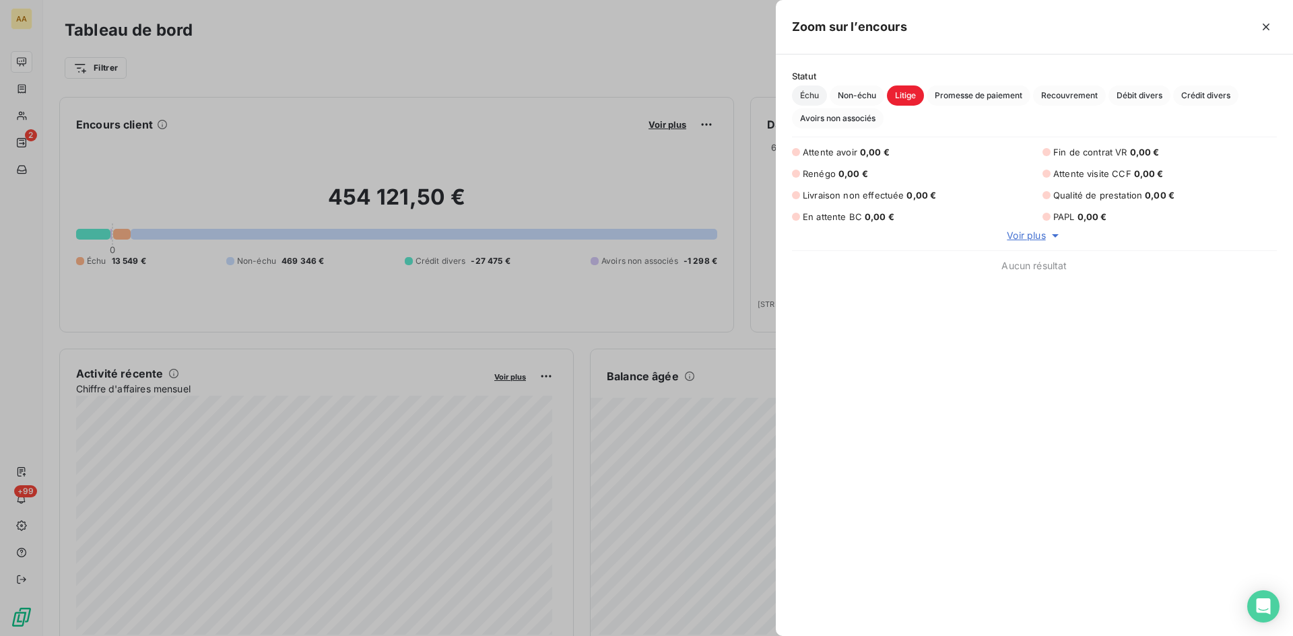
click at [815, 98] on span "Échu" at bounding box center [809, 96] width 35 height 20
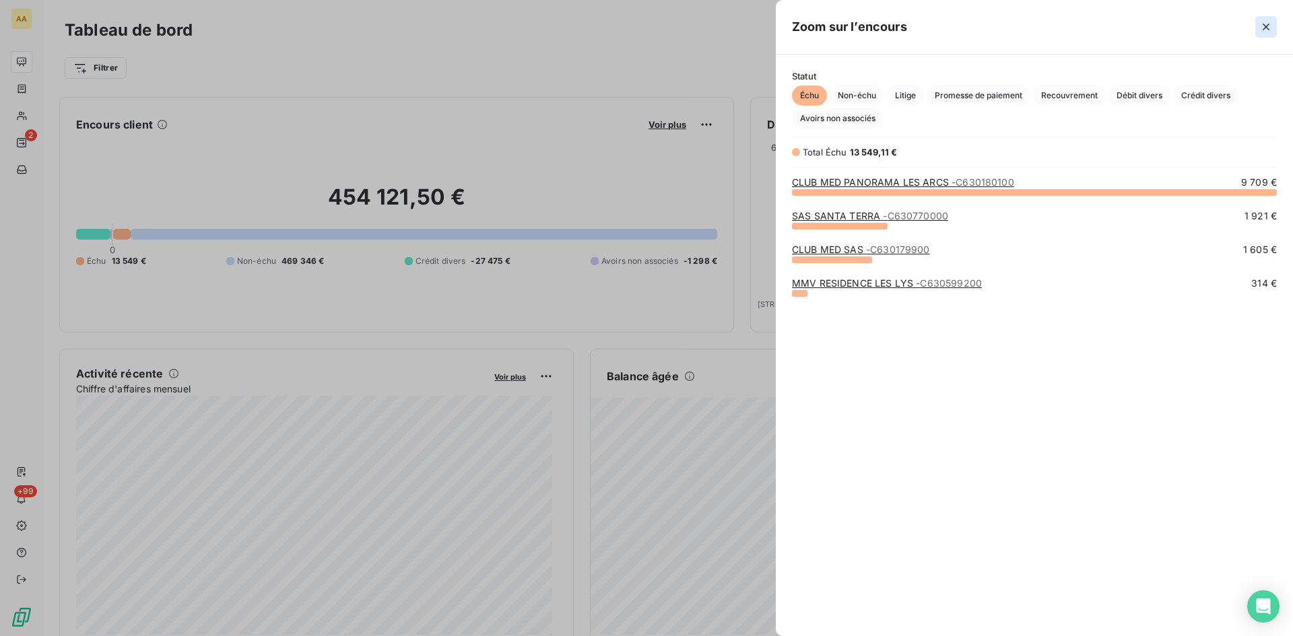
click at [1267, 25] on icon "button" at bounding box center [1265, 26] width 13 height 13
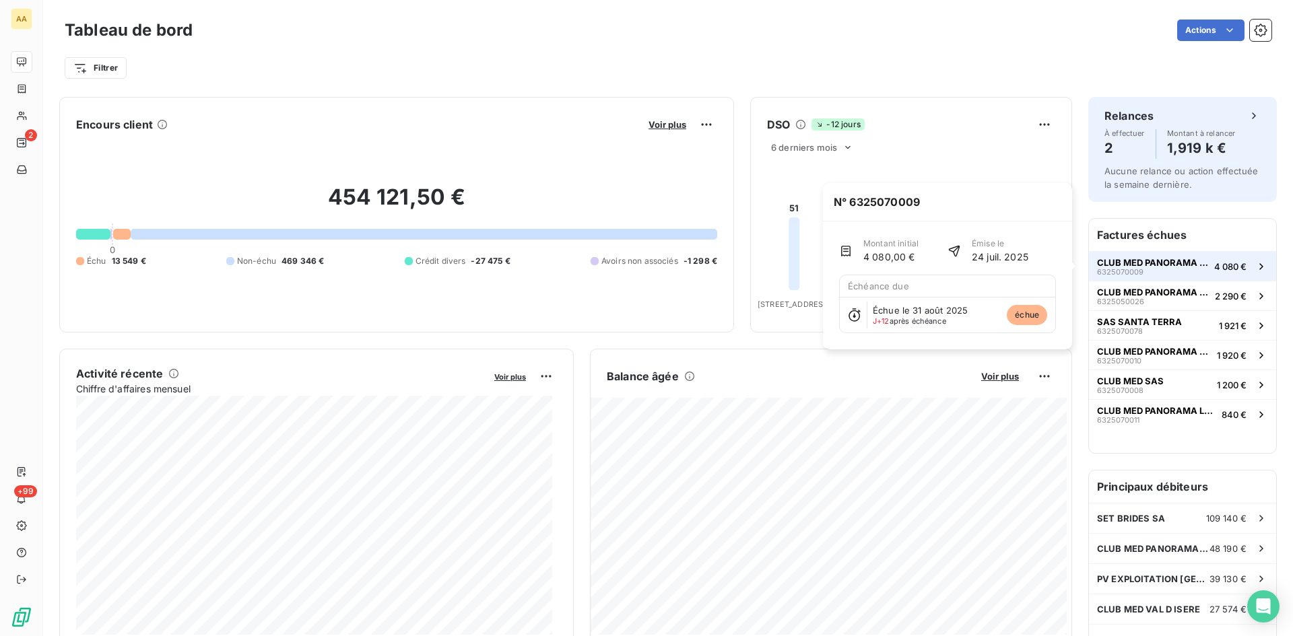
click at [1154, 269] on div "CLUB MED PANORAMA LES ARCS 6325070009" at bounding box center [1153, 266] width 112 height 19
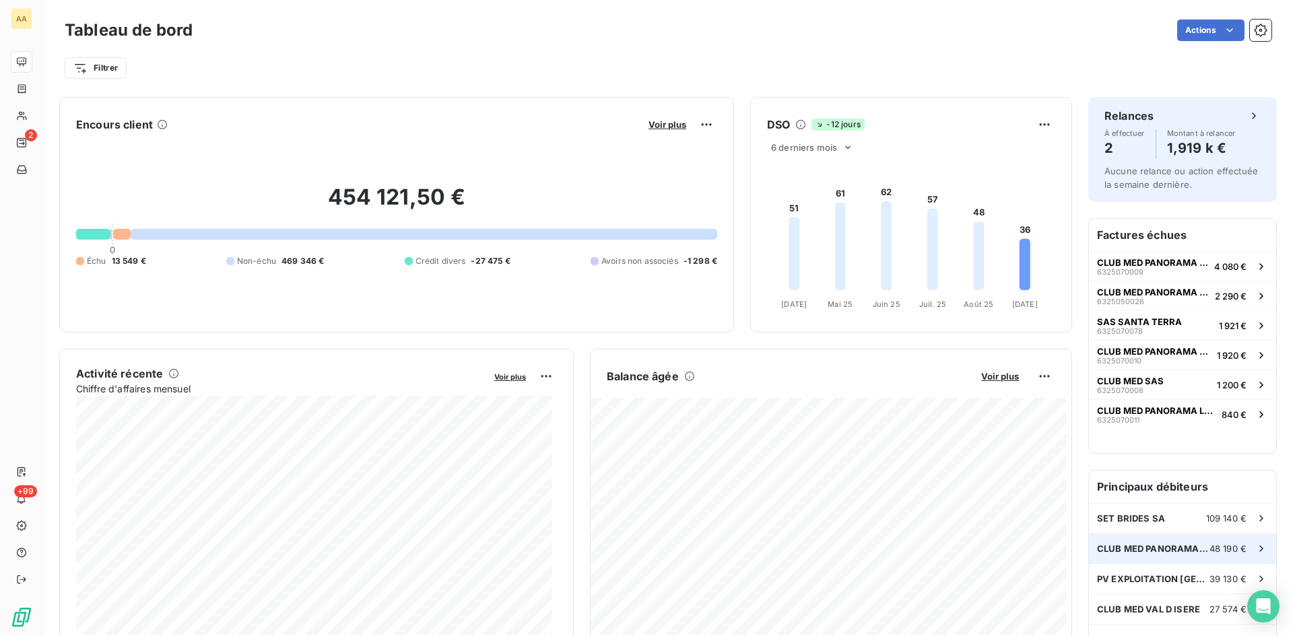
click at [1255, 546] on icon at bounding box center [1261, 548] width 13 height 13
click at [114, 71] on html "AA 2 +99 Tableau de bord Actions Filtrer Encours client Voir plus 454 121,50 € …" at bounding box center [646, 318] width 1293 height 636
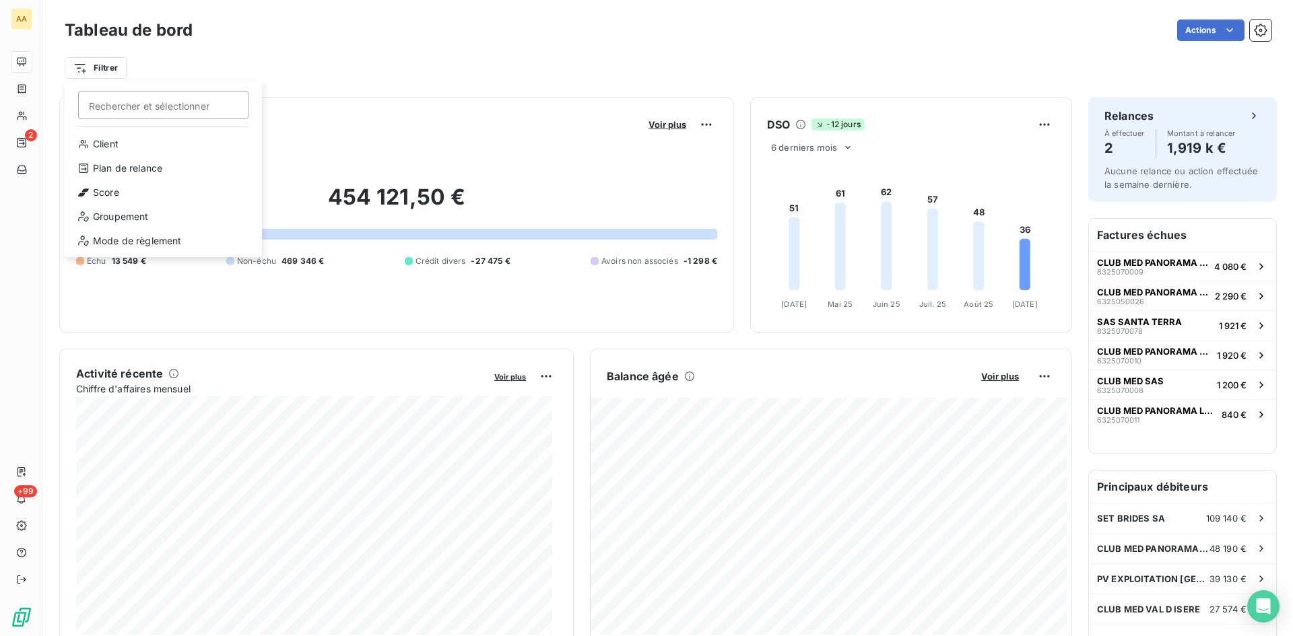
type input "p"
click at [129, 103] on input "p" at bounding box center [163, 105] width 170 height 28
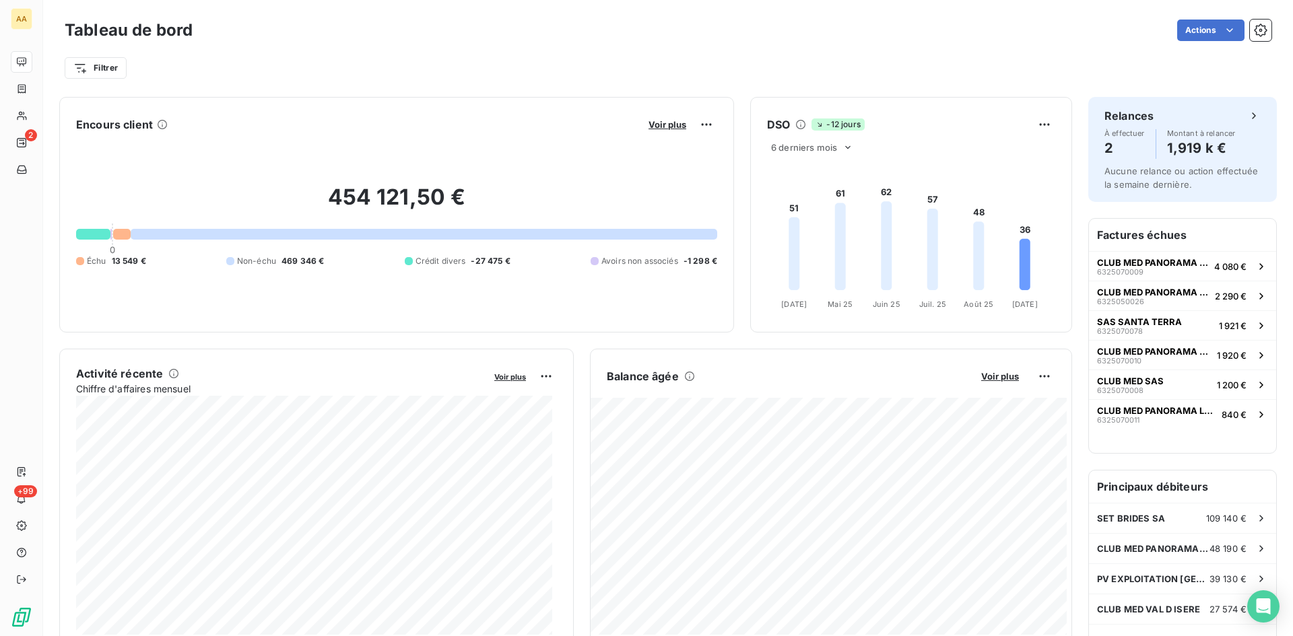
click at [405, 77] on html "AA 2 +99 Tableau de bord Actions Filtrer Encours client Voir plus 454 121,50 € …" at bounding box center [646, 318] width 1293 height 636
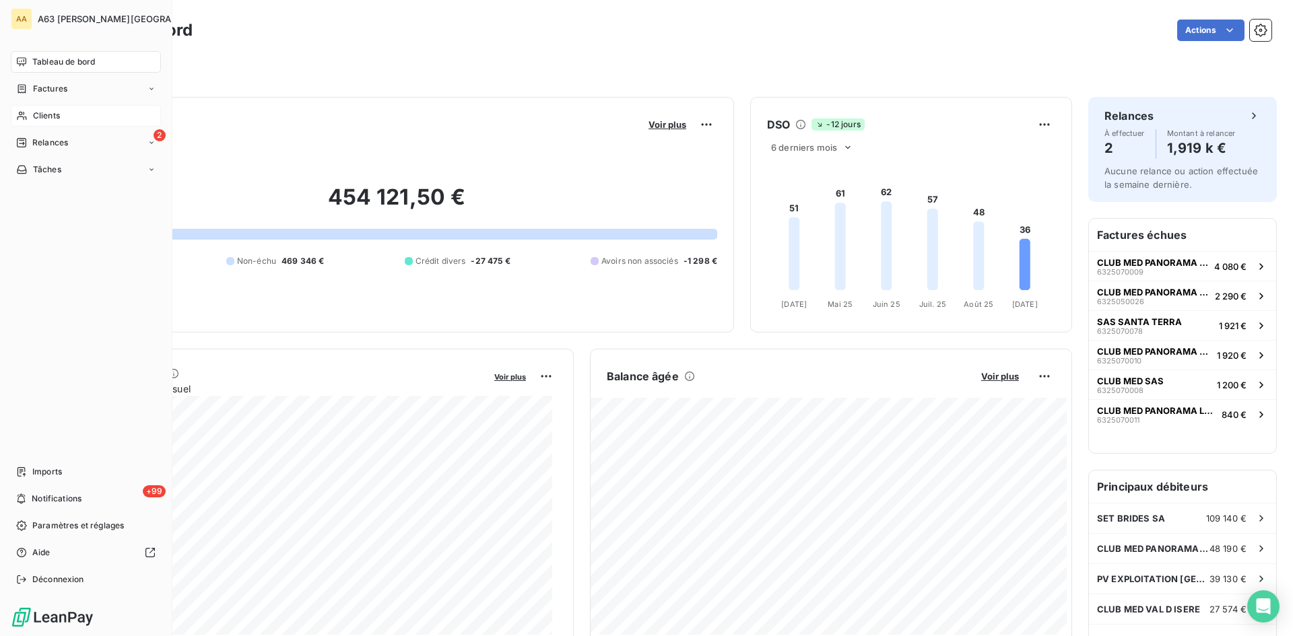
click at [38, 115] on span "Clients" at bounding box center [46, 116] width 27 height 12
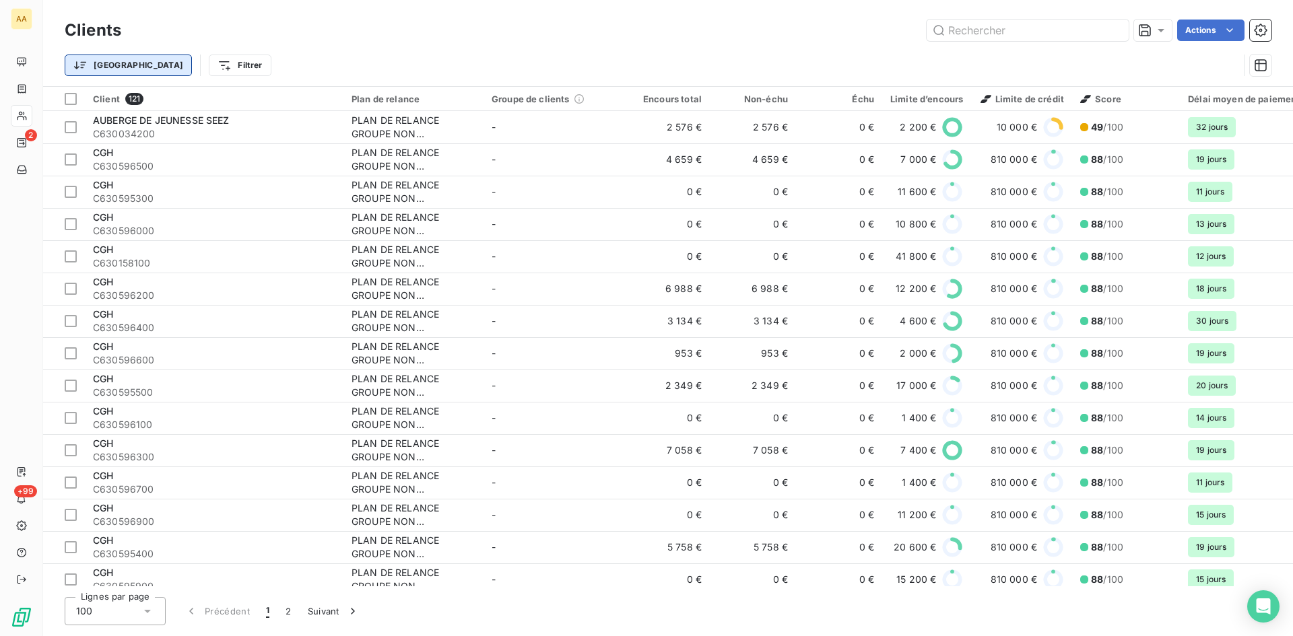
click at [99, 65] on html "AA 2 +99 Clients Actions Trier Filtrer Client 121 Plan de relance Groupe de cli…" at bounding box center [646, 318] width 1293 height 636
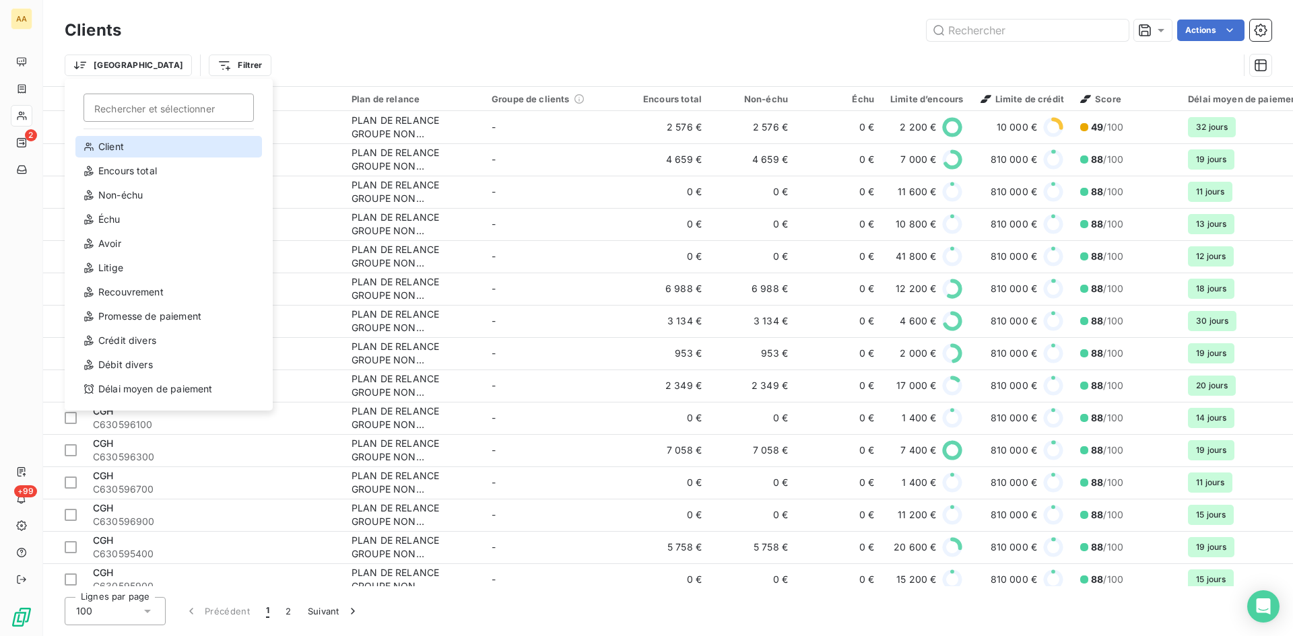
click at [106, 145] on div "Client" at bounding box center [168, 147] width 187 height 22
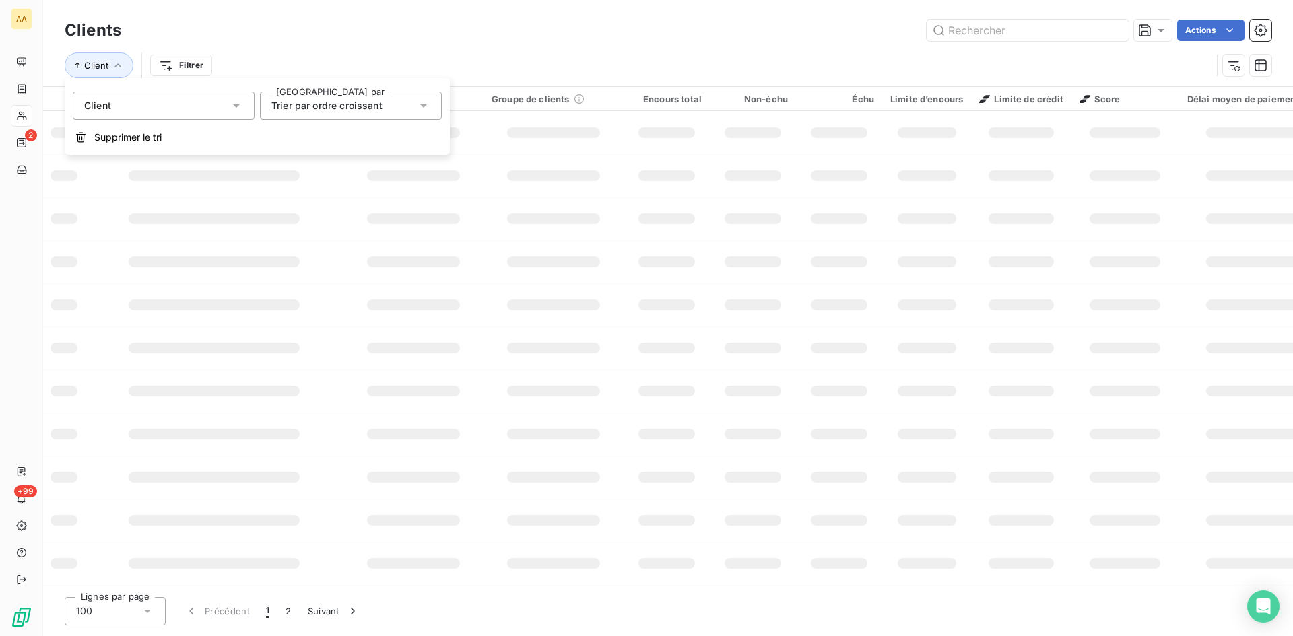
click at [135, 107] on div "Client" at bounding box center [164, 106] width 182 height 28
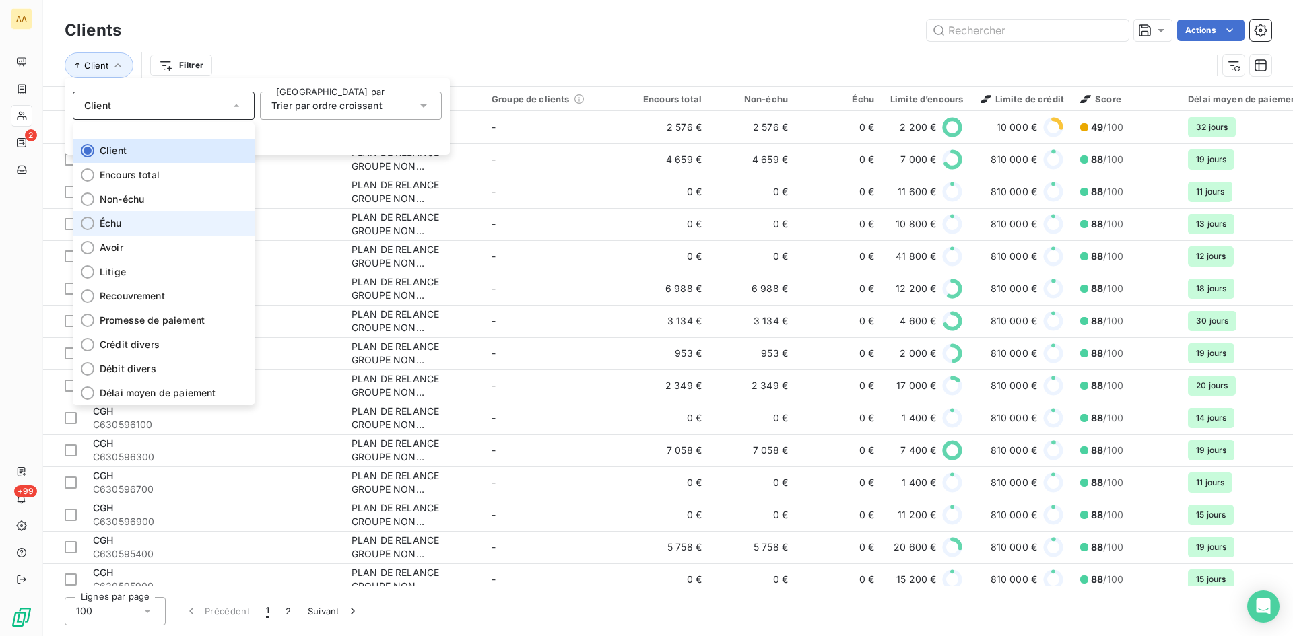
click at [116, 220] on span "Échu" at bounding box center [111, 223] width 22 height 13
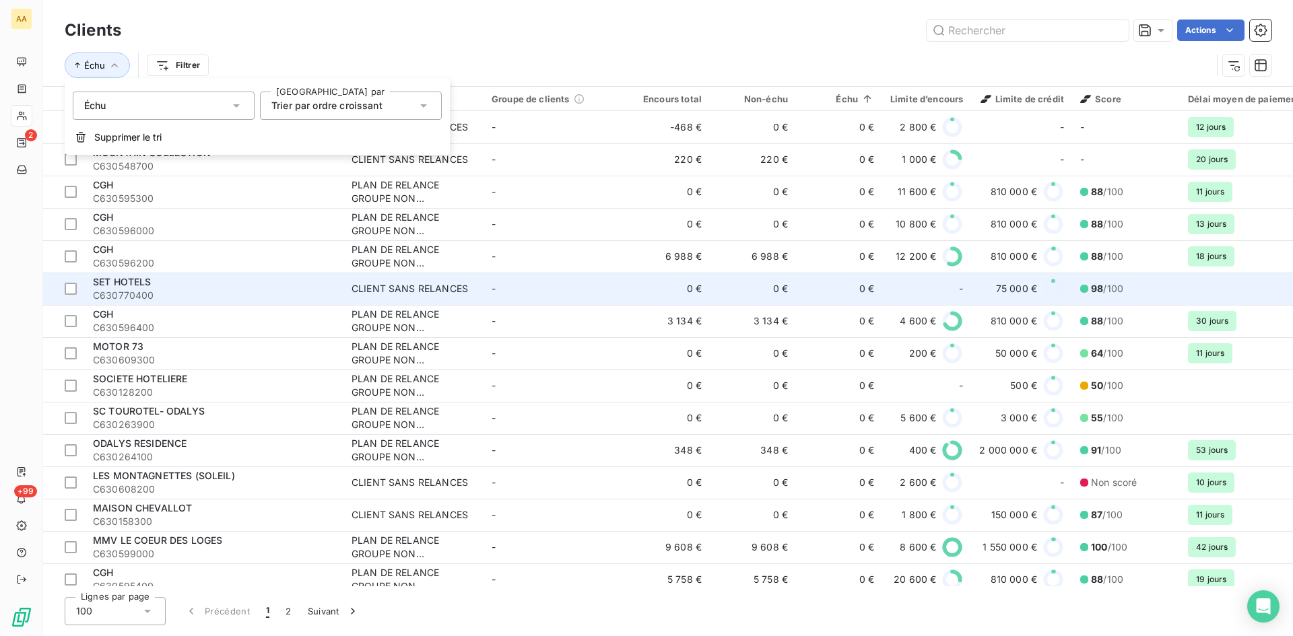
click at [509, 280] on td "-" at bounding box center [554, 289] width 140 height 32
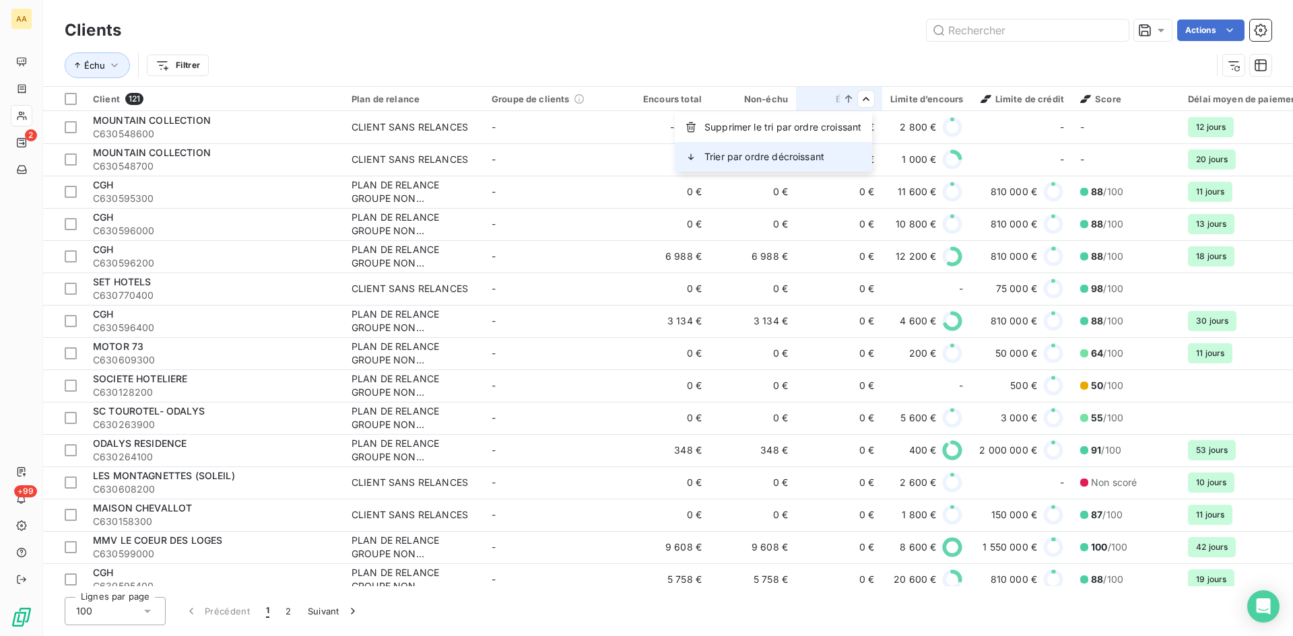
click at [816, 158] on span "Trier par ordre décroissant" at bounding box center [764, 156] width 120 height 13
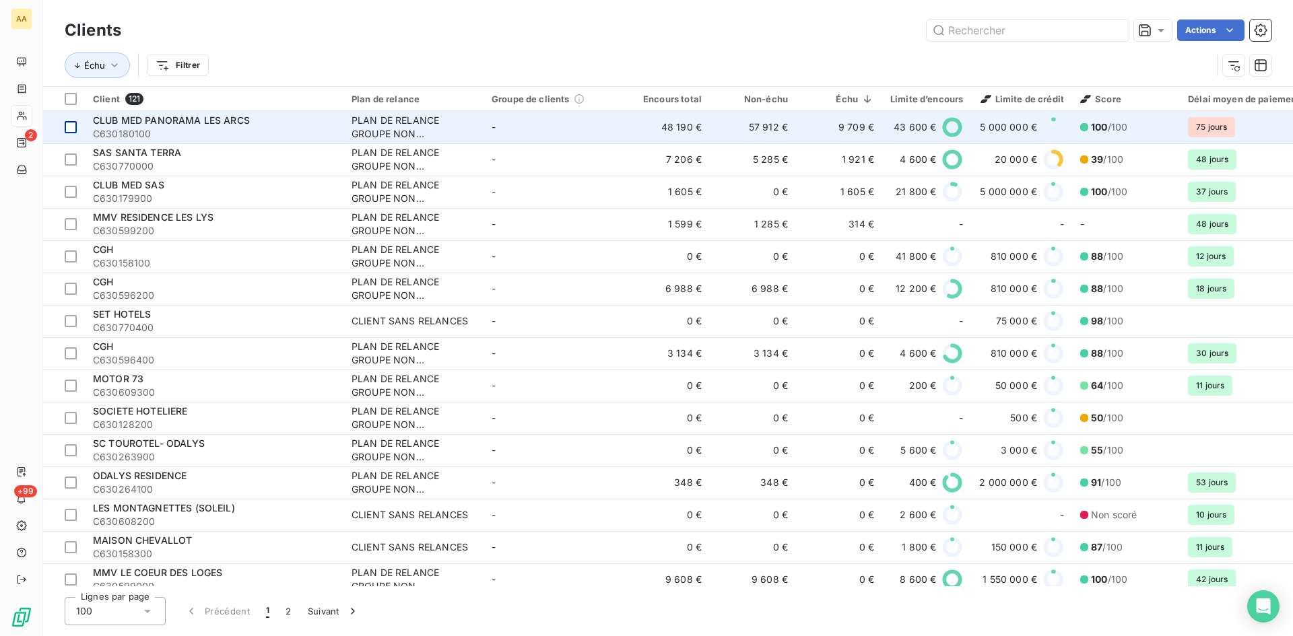
click at [73, 127] on div at bounding box center [71, 127] width 12 height 12
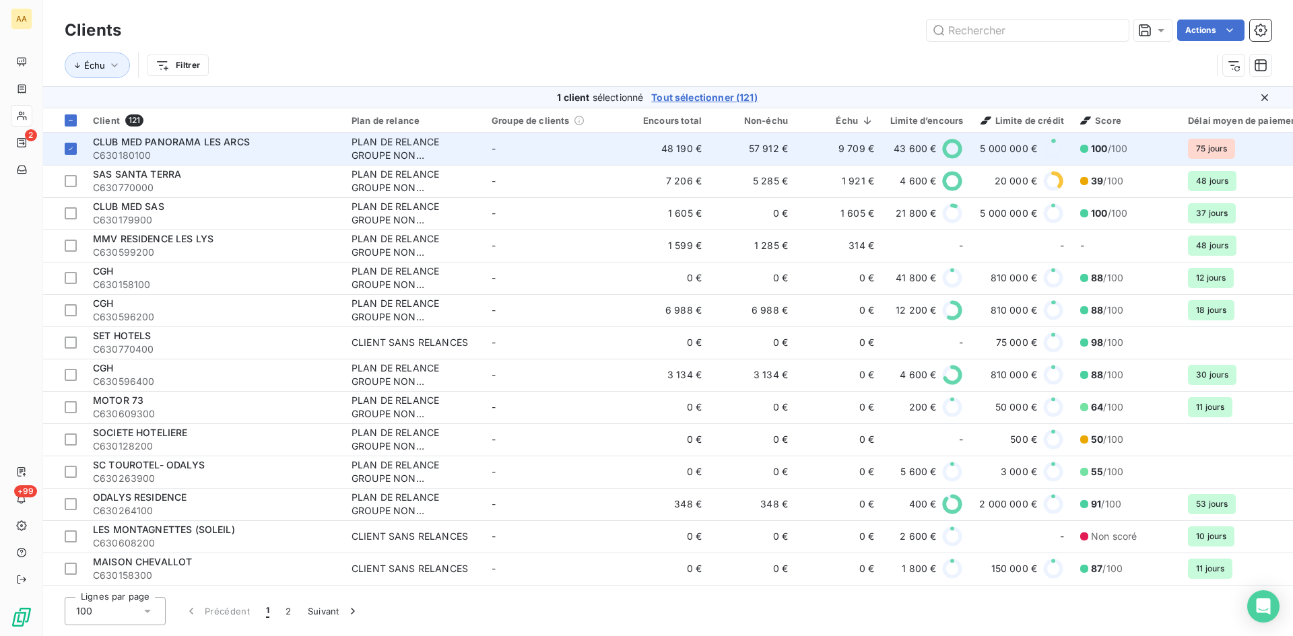
click at [110, 147] on div "CLUB MED PANORAMA LES ARCS" at bounding box center [214, 141] width 242 height 13
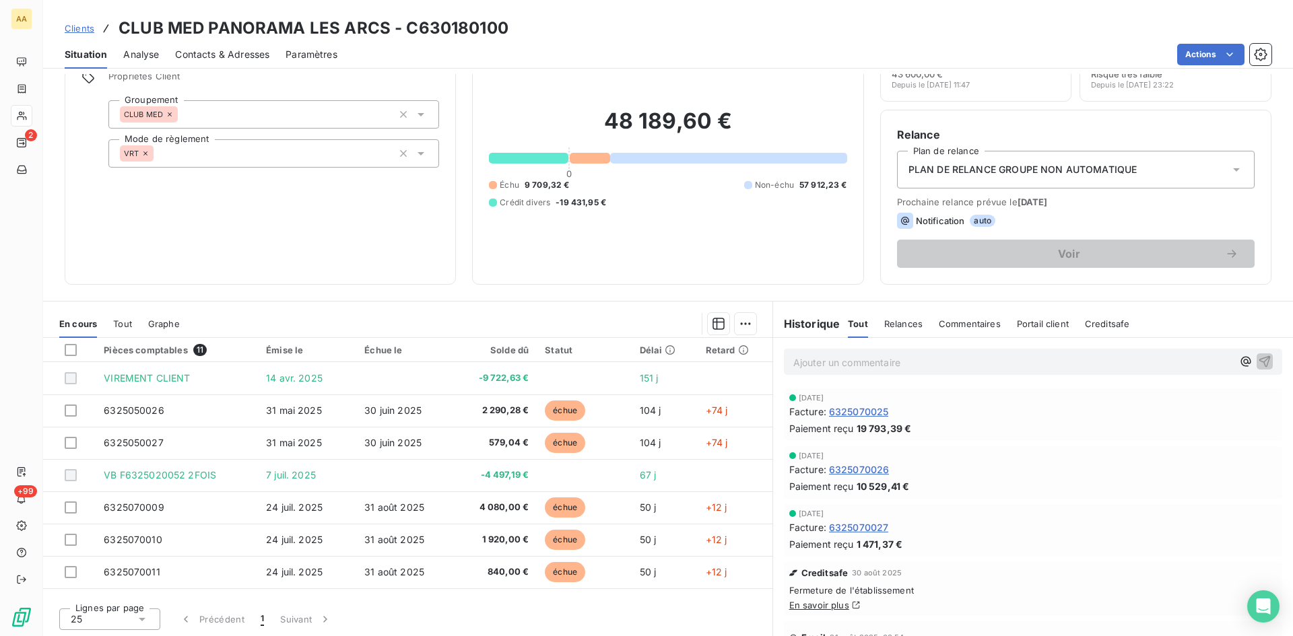
scroll to position [68, 0]
